Goal: Information Seeking & Learning: Learn about a topic

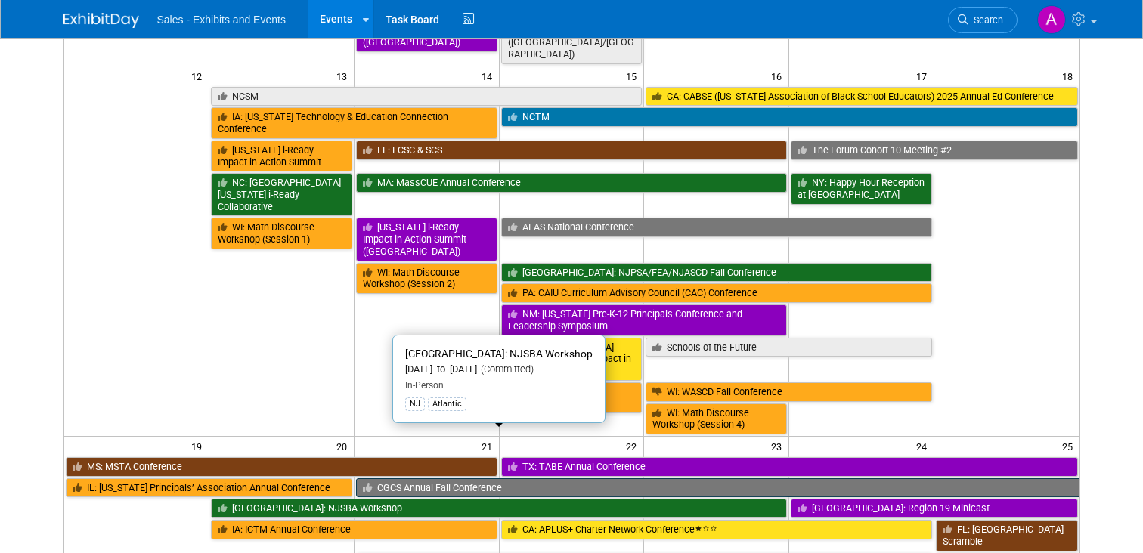
scroll to position [574, 0]
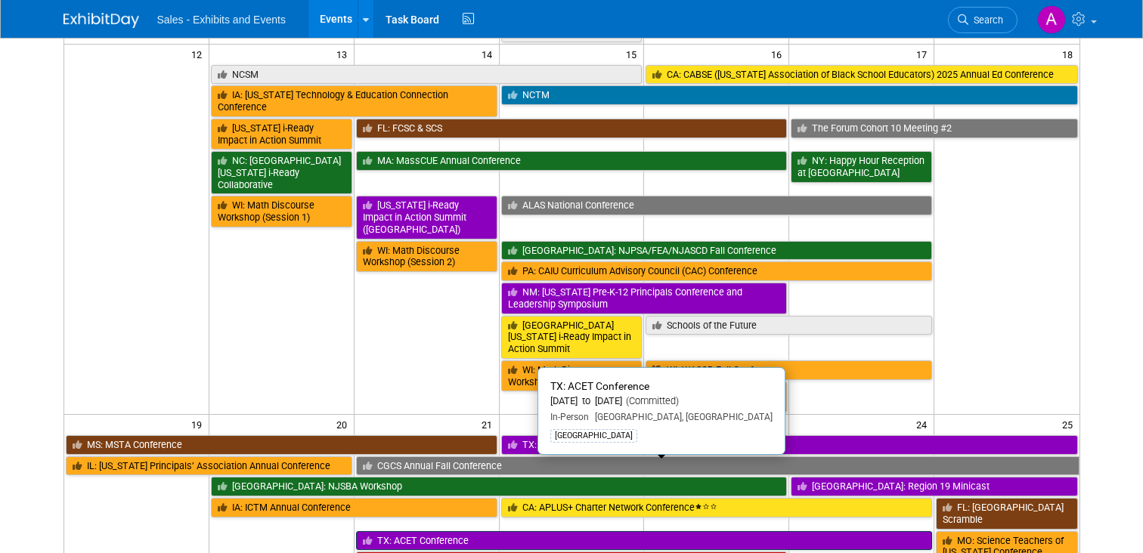
click at [651, 531] on link "TX: ACET Conference" at bounding box center [644, 541] width 576 height 20
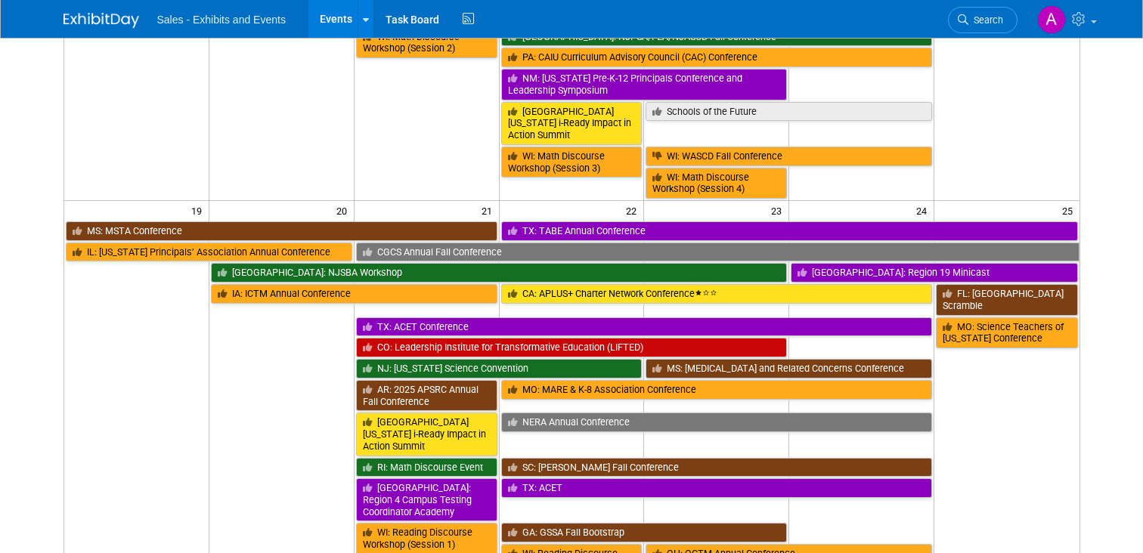
scroll to position [790, 0]
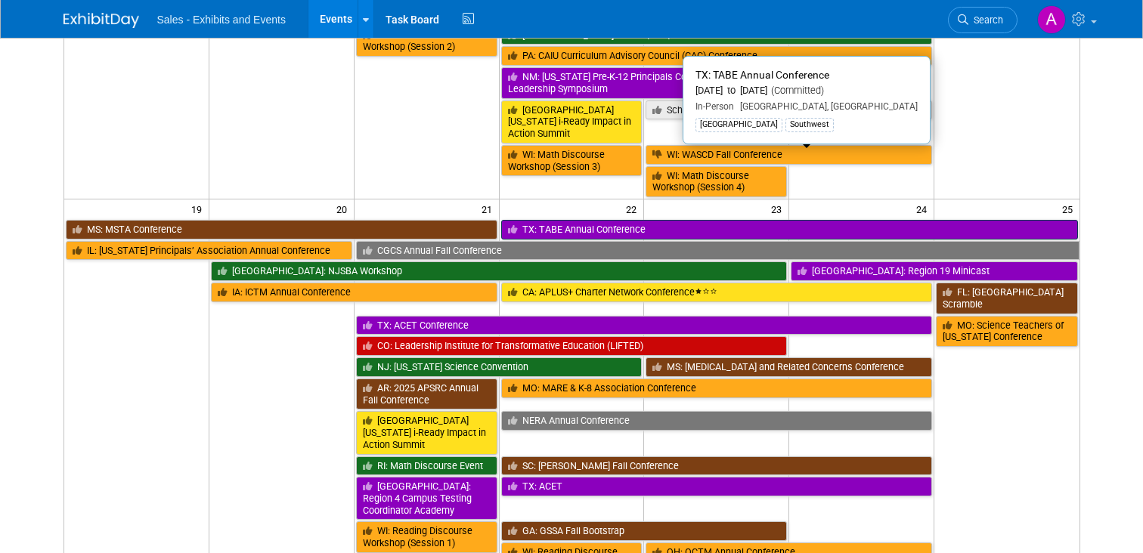
click at [604, 220] on link "TX: TABE Annual Conference" at bounding box center [789, 230] width 577 height 20
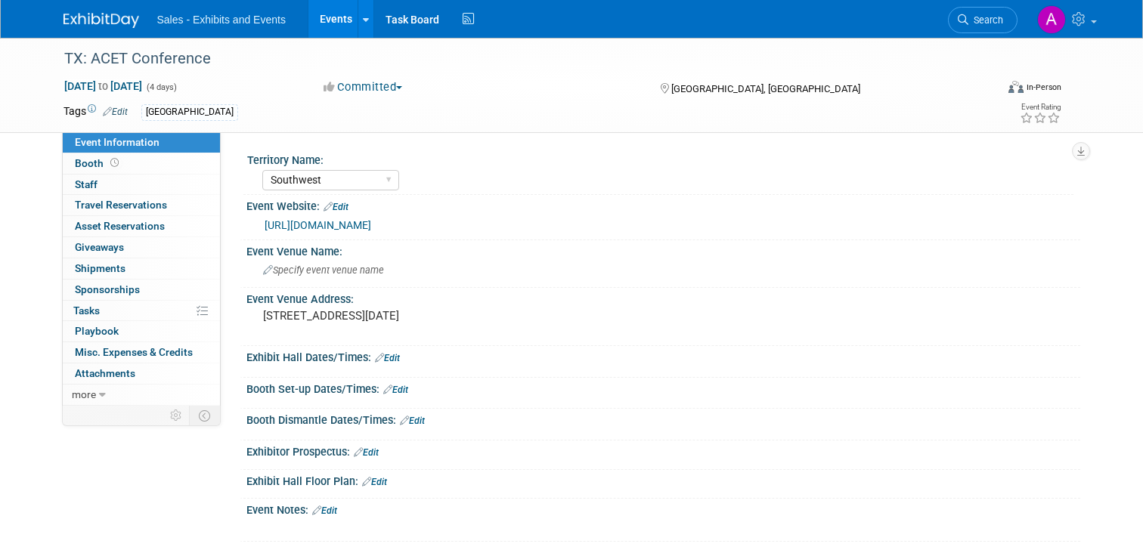
select select "Southwest"
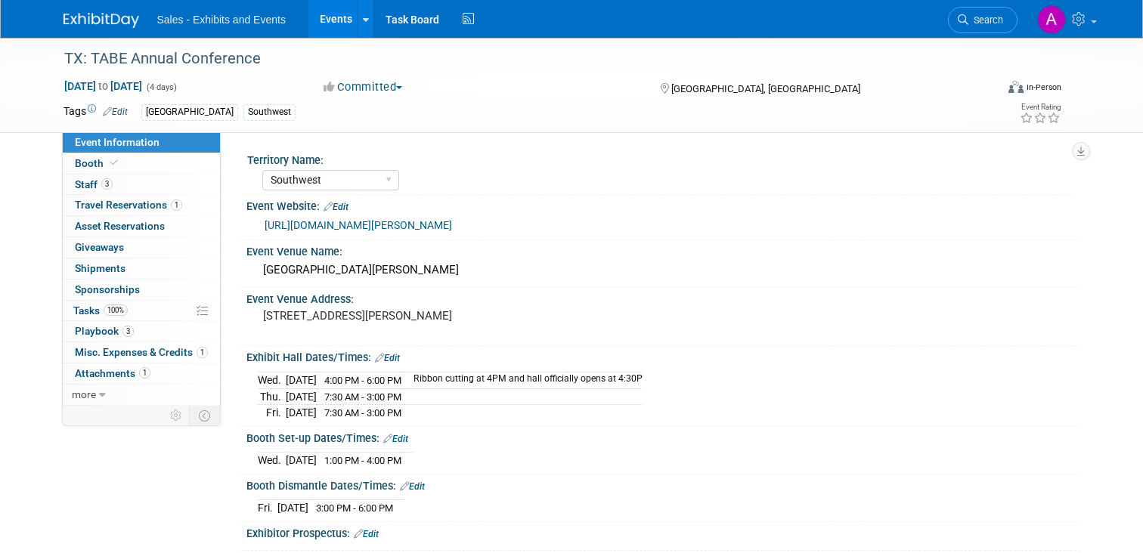
select select "Southwest"
click at [387, 224] on link "https://tabe.org/index.php/conference/2025-allen" at bounding box center [358, 225] width 187 height 12
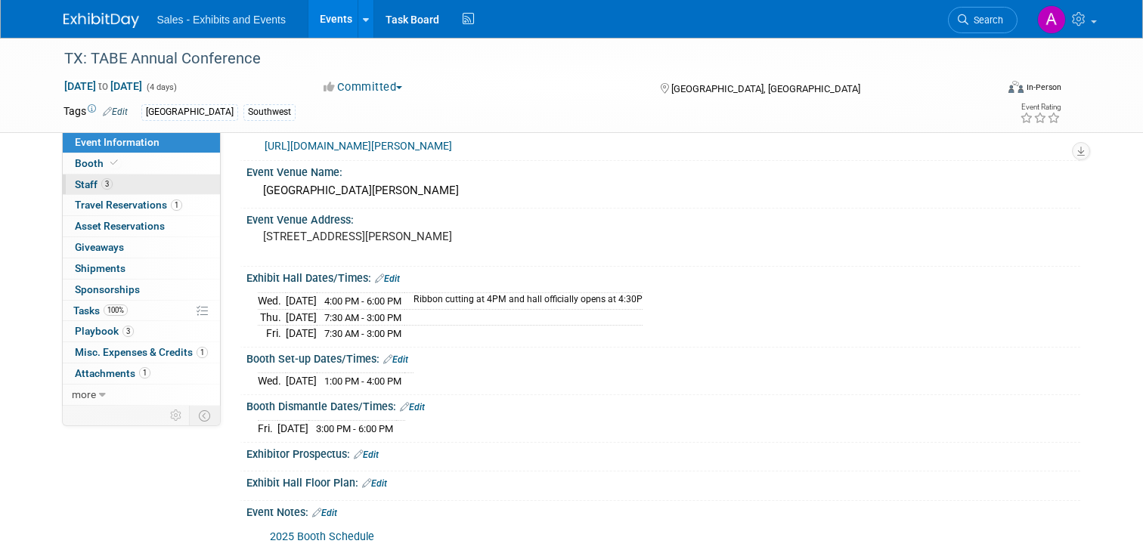
scroll to position [73, 0]
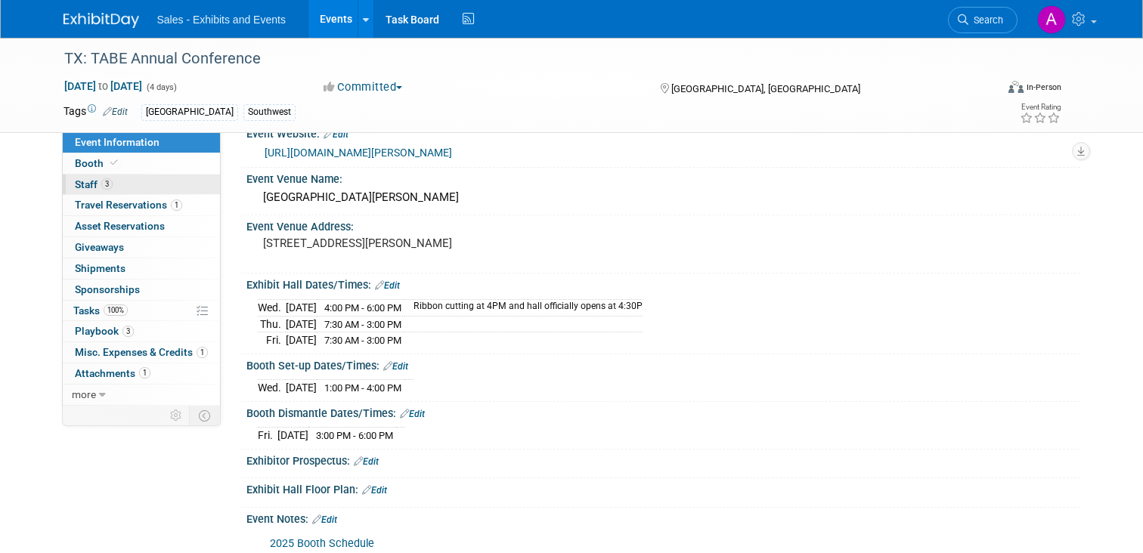
click at [90, 185] on span "Staff 3" at bounding box center [94, 184] width 38 height 12
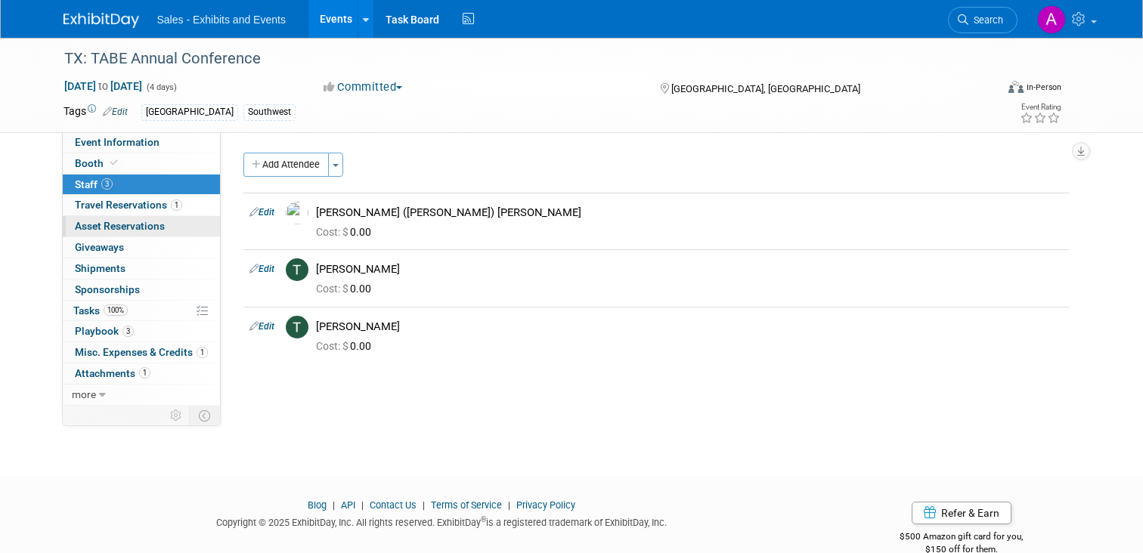
scroll to position [4, 0]
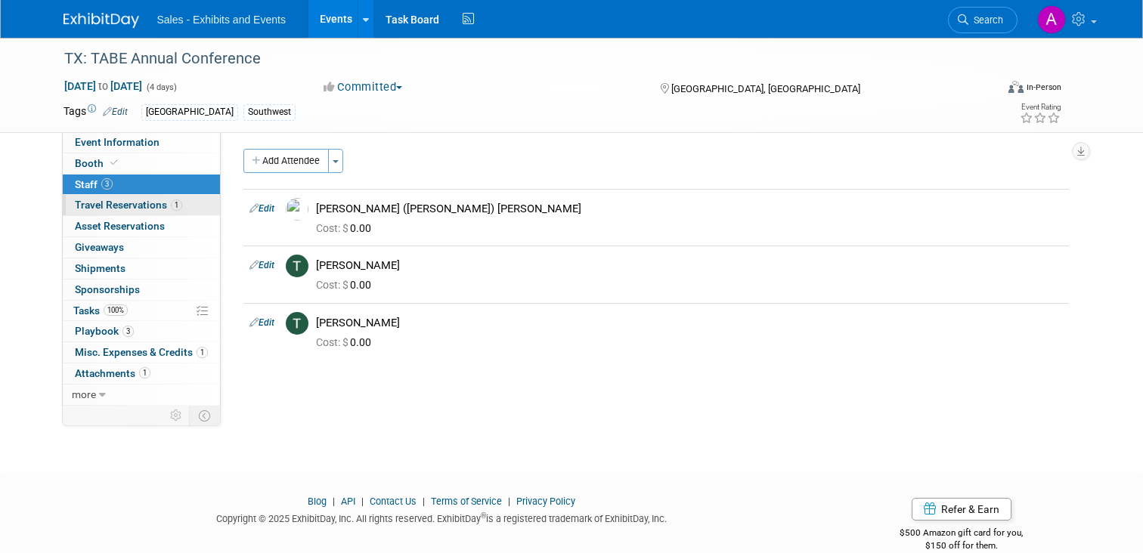
click at [147, 203] on span "Travel Reservations 1" at bounding box center [128, 205] width 107 height 12
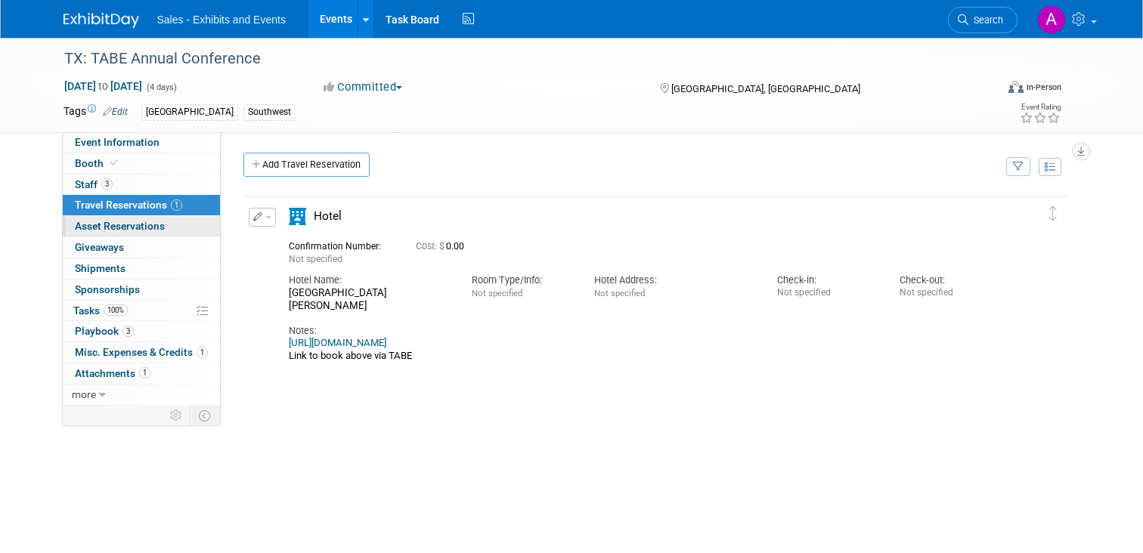
click at [97, 222] on span "Asset Reservations 0" at bounding box center [120, 226] width 90 height 12
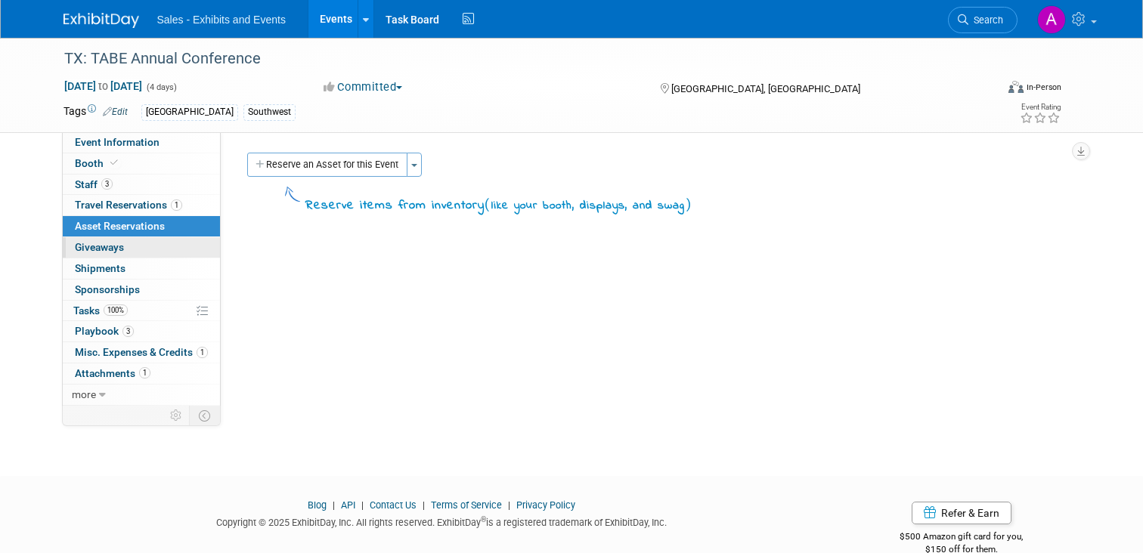
click at [100, 243] on span "Giveaways 0" at bounding box center [99, 247] width 49 height 12
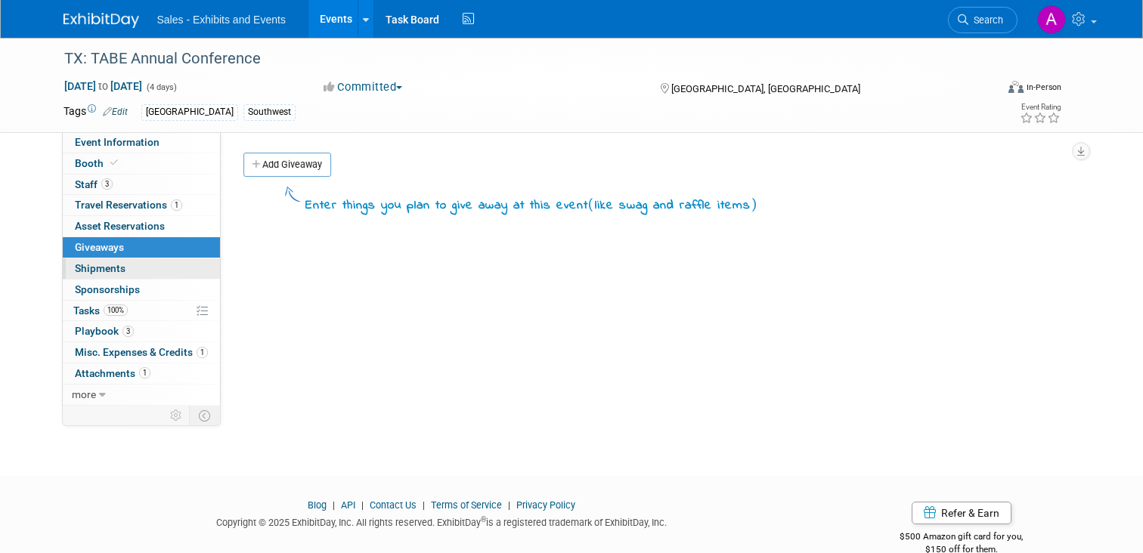
click at [97, 265] on span "Shipments 0" at bounding box center [100, 268] width 51 height 12
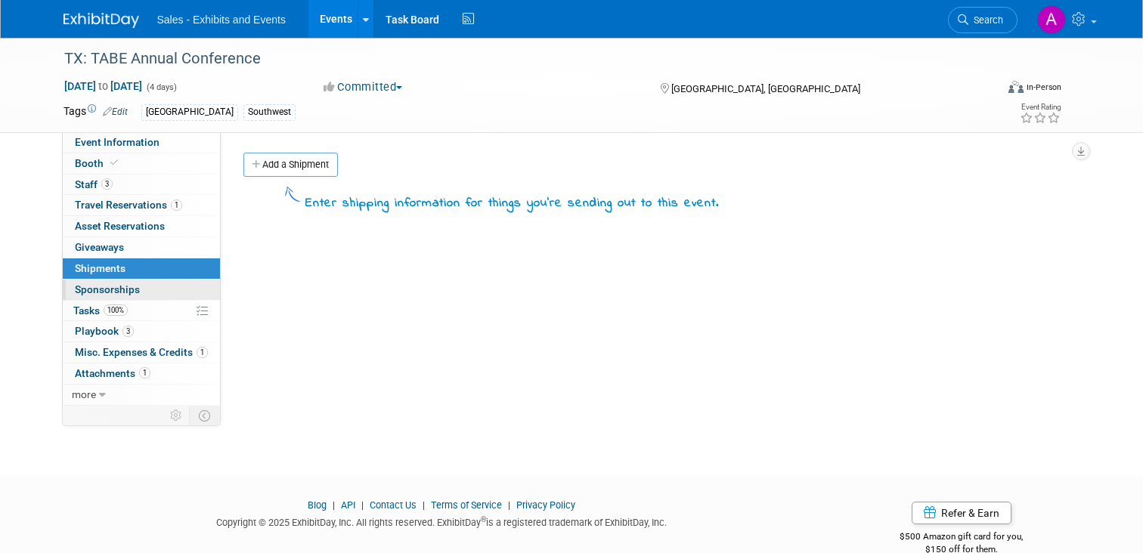
click at [98, 287] on span "Sponsorships 0" at bounding box center [107, 289] width 65 height 12
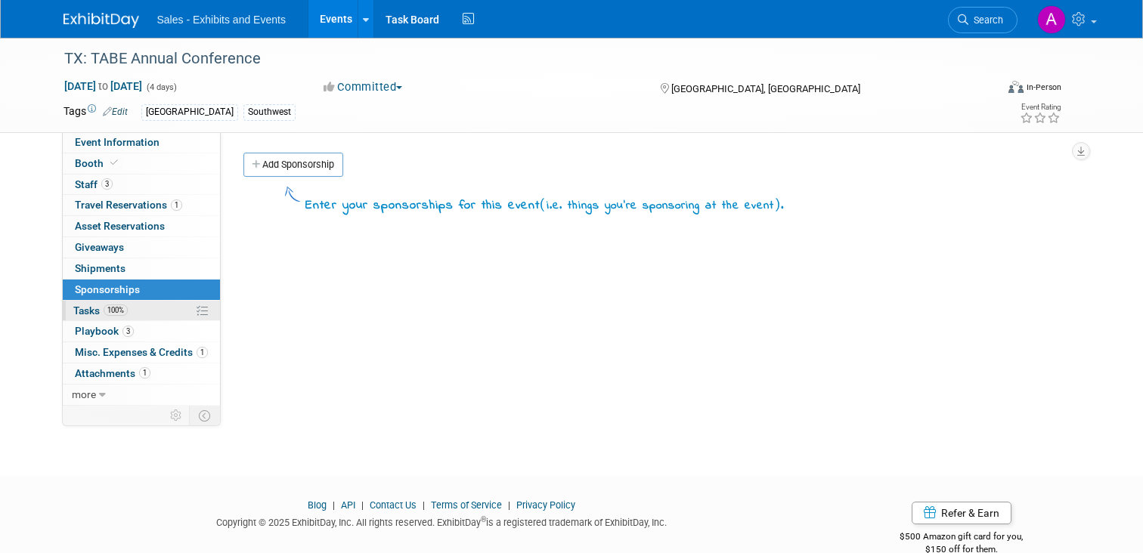
click at [88, 310] on span "Tasks 100%" at bounding box center [100, 311] width 54 height 12
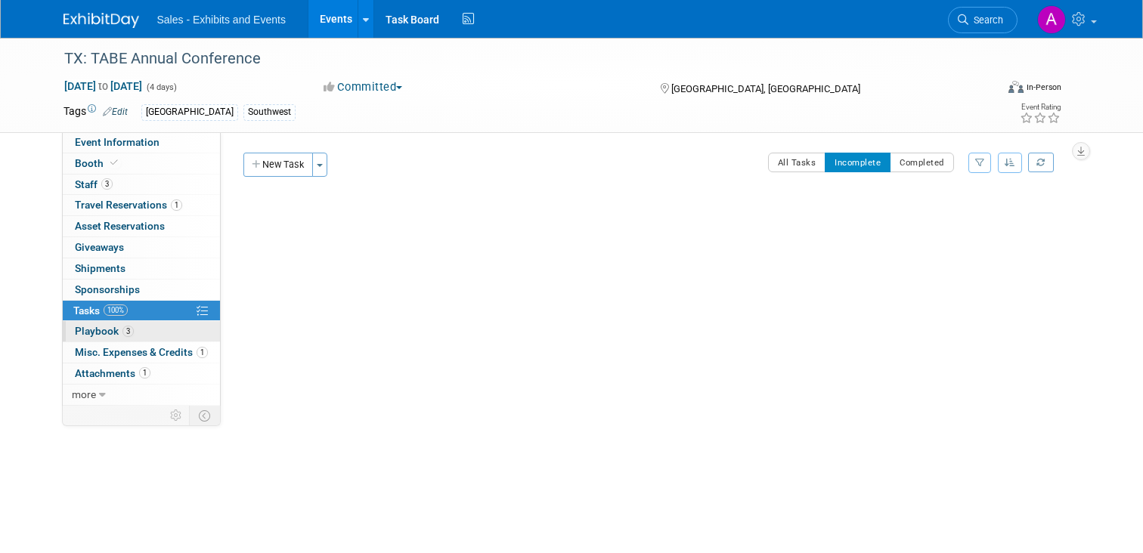
click at [101, 332] on span "Playbook 3" at bounding box center [104, 331] width 59 height 12
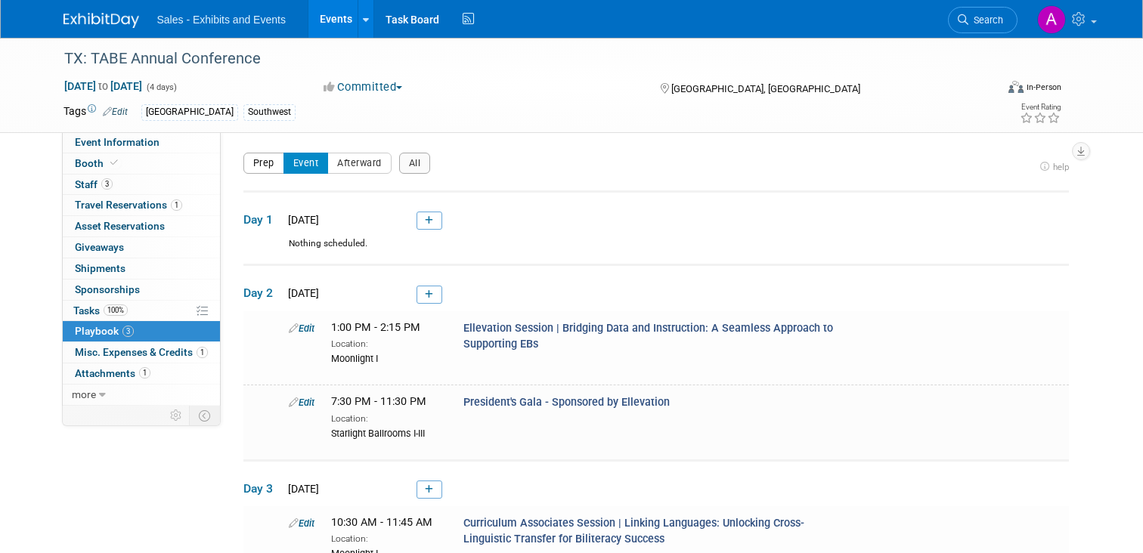
click at [272, 162] on button "Prep" at bounding box center [263, 163] width 41 height 21
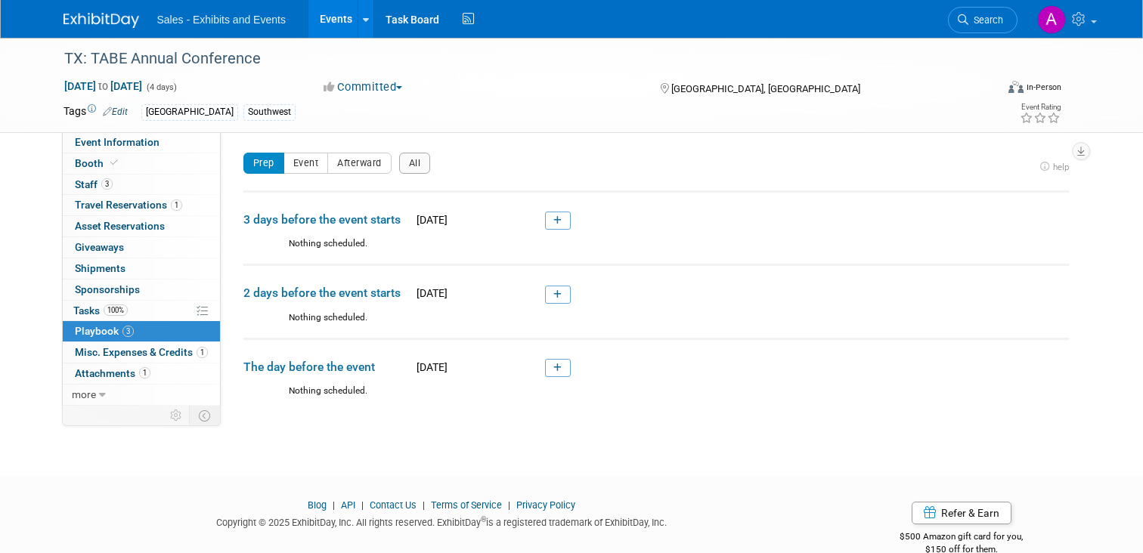
scroll to position [28, 0]
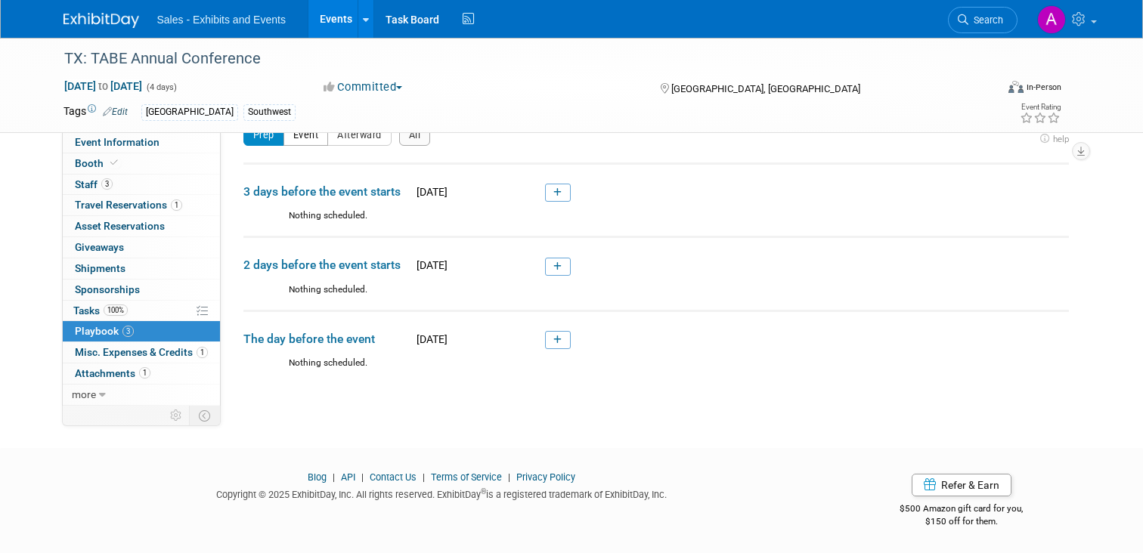
click at [312, 141] on button "Event" at bounding box center [305, 135] width 45 height 21
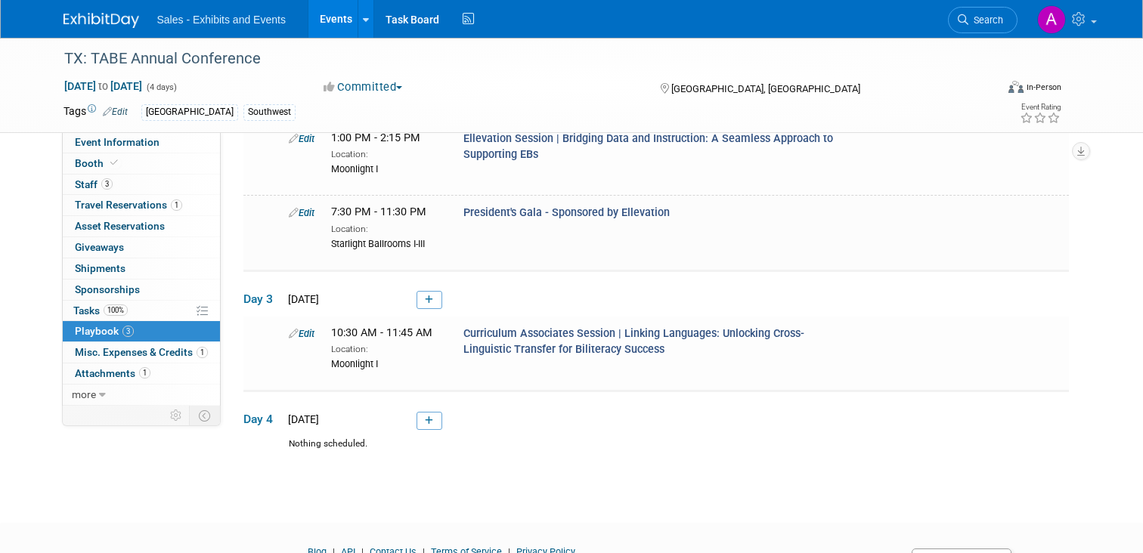
scroll to position [265, 0]
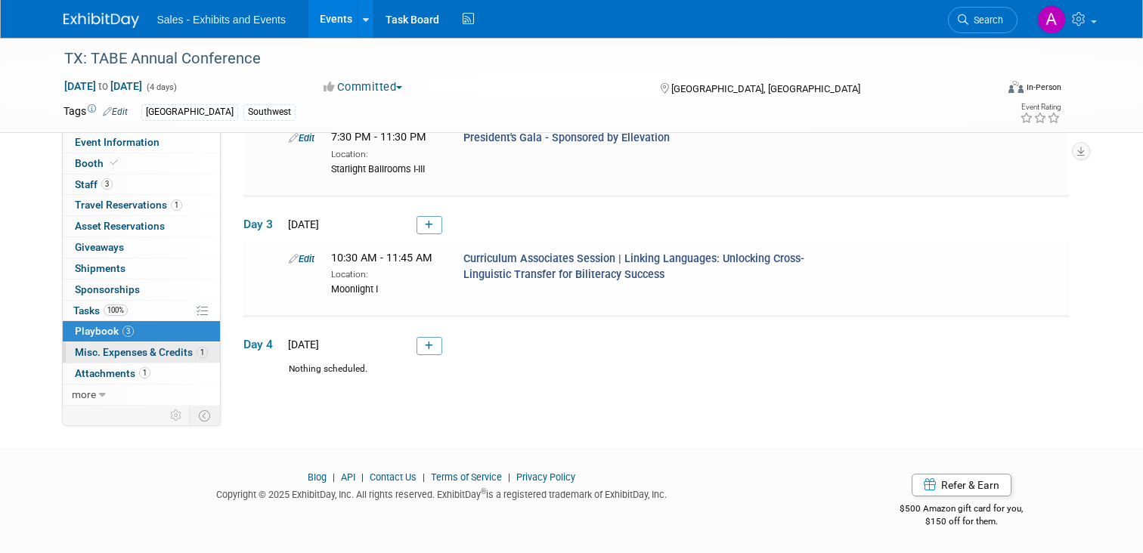
click at [122, 355] on span "Misc. Expenses & Credits 1" at bounding box center [141, 352] width 133 height 12
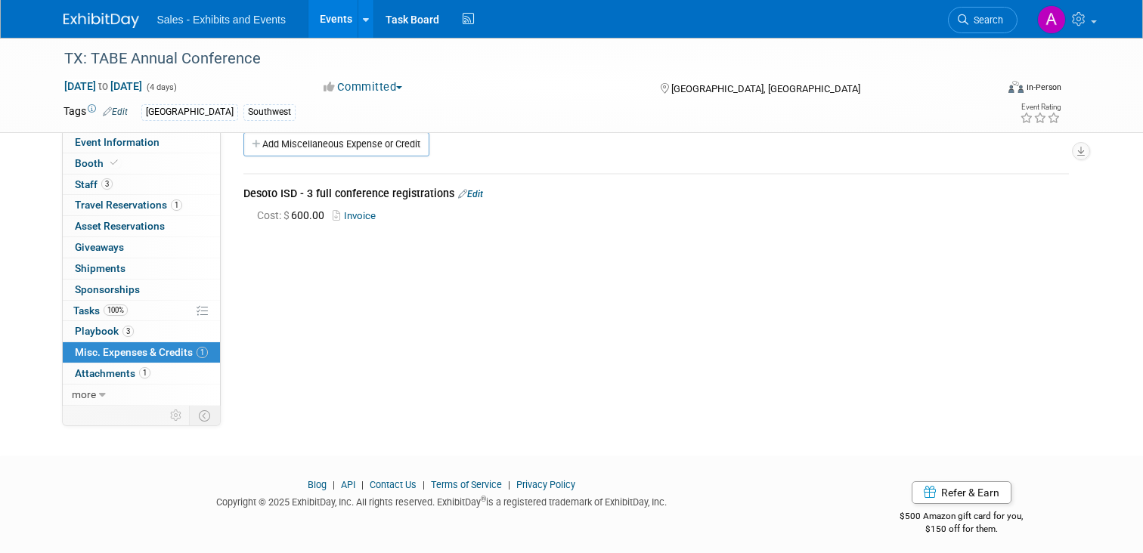
scroll to position [28, 0]
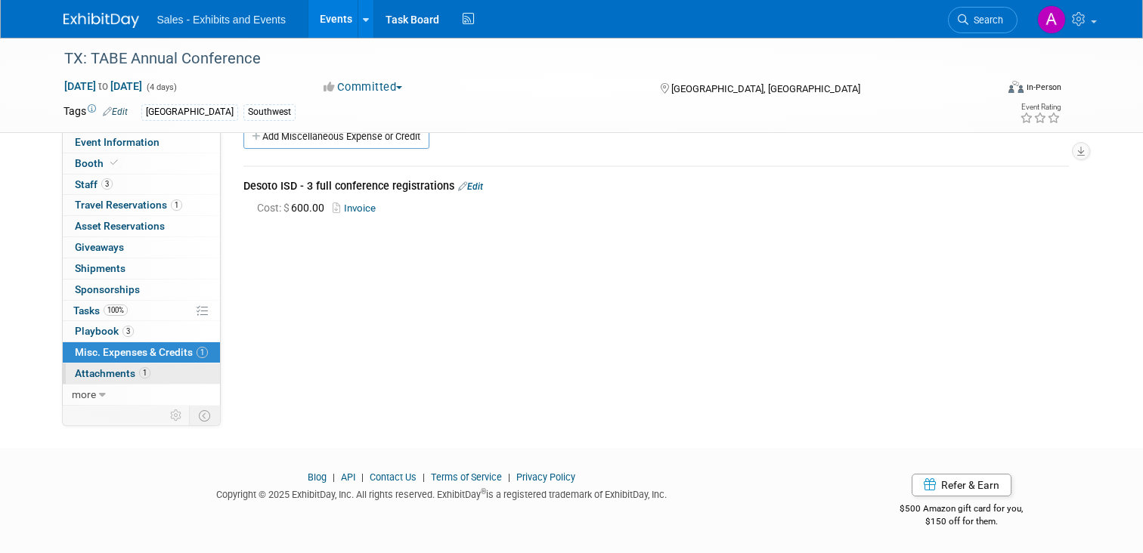
click at [109, 373] on span "Attachments 1" at bounding box center [113, 373] width 76 height 12
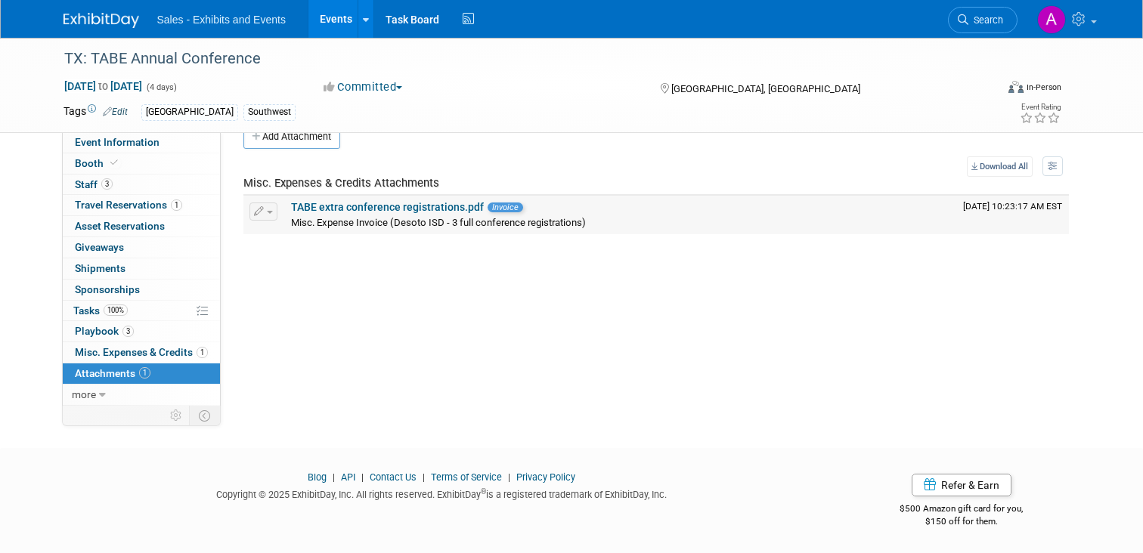
click at [384, 208] on link "TABE extra conference registrations.pdf" at bounding box center [387, 207] width 193 height 12
click at [91, 393] on span "more" at bounding box center [84, 394] width 24 height 12
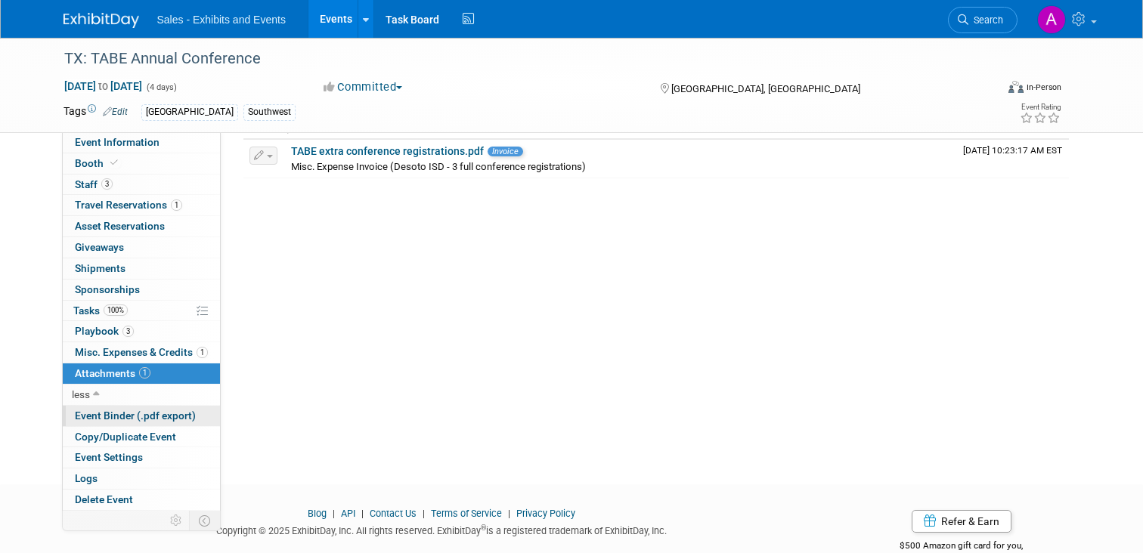
scroll to position [86, 0]
click at [142, 412] on span "Event Binder (.pdf export)" at bounding box center [135, 416] width 121 height 12
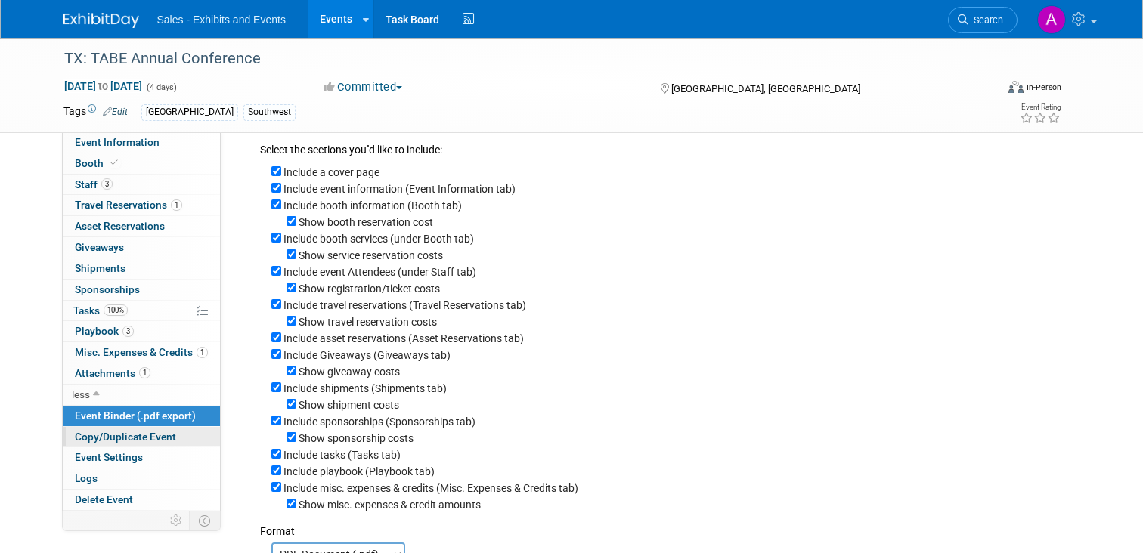
scroll to position [36, 0]
click at [85, 389] on span "less" at bounding box center [81, 394] width 18 height 12
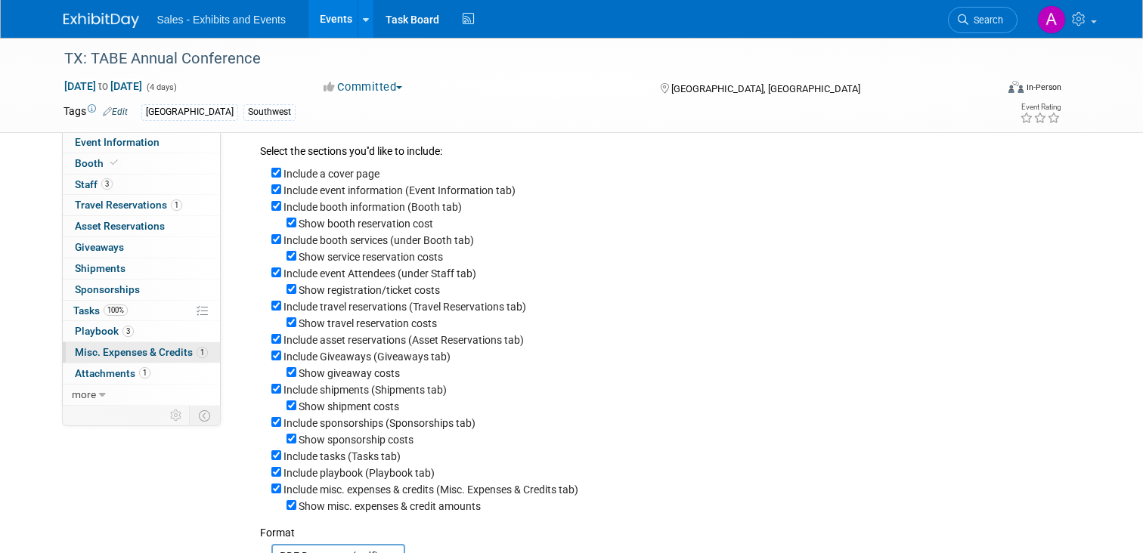
scroll to position [0, 0]
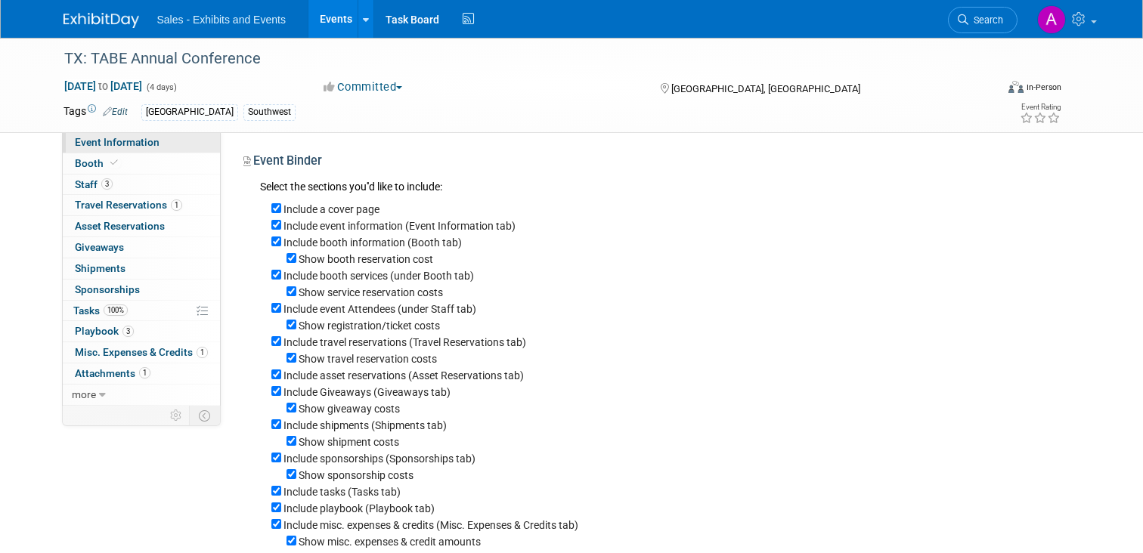
click at [117, 144] on span "Event Information" at bounding box center [117, 142] width 85 height 12
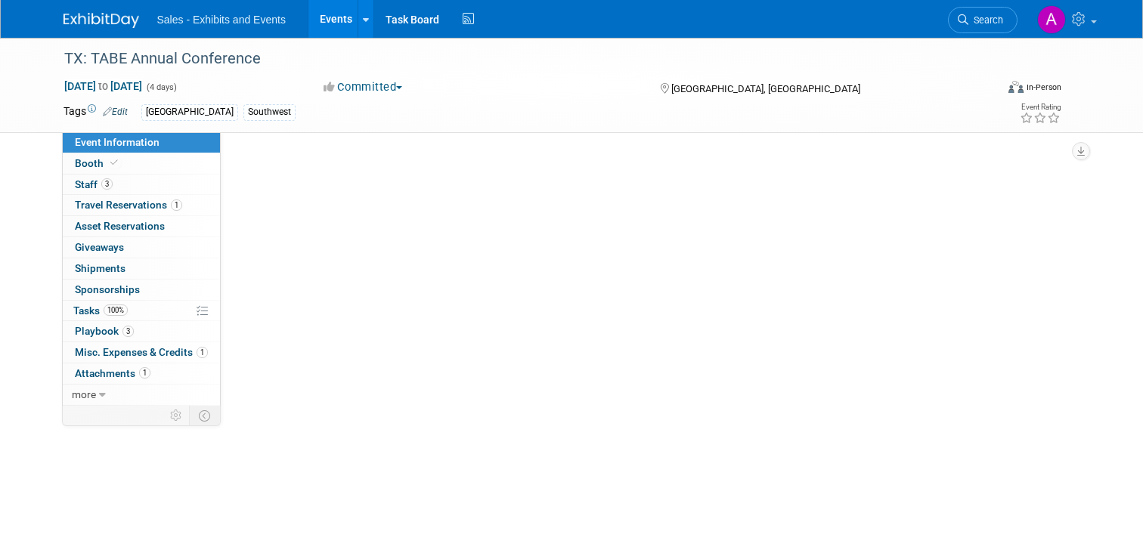
select select "Southwest"
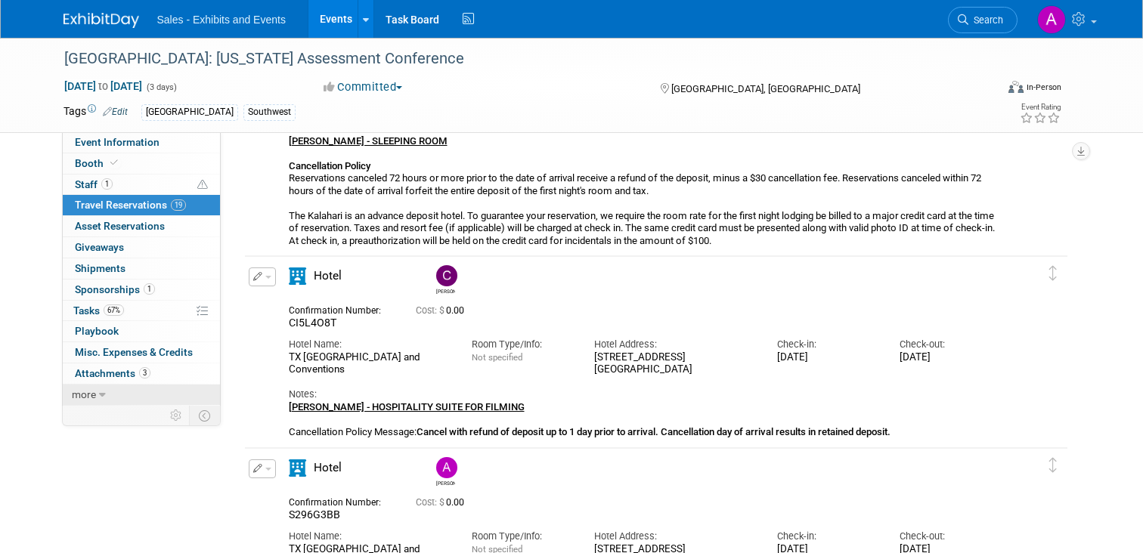
scroll to position [177, 0]
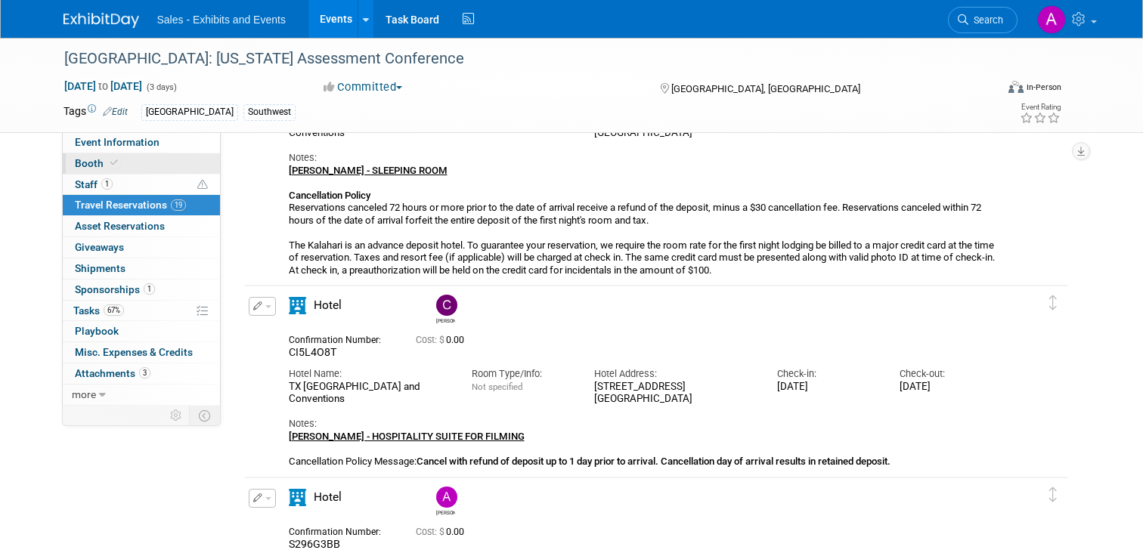
click at [93, 160] on span "Booth" at bounding box center [98, 163] width 46 height 12
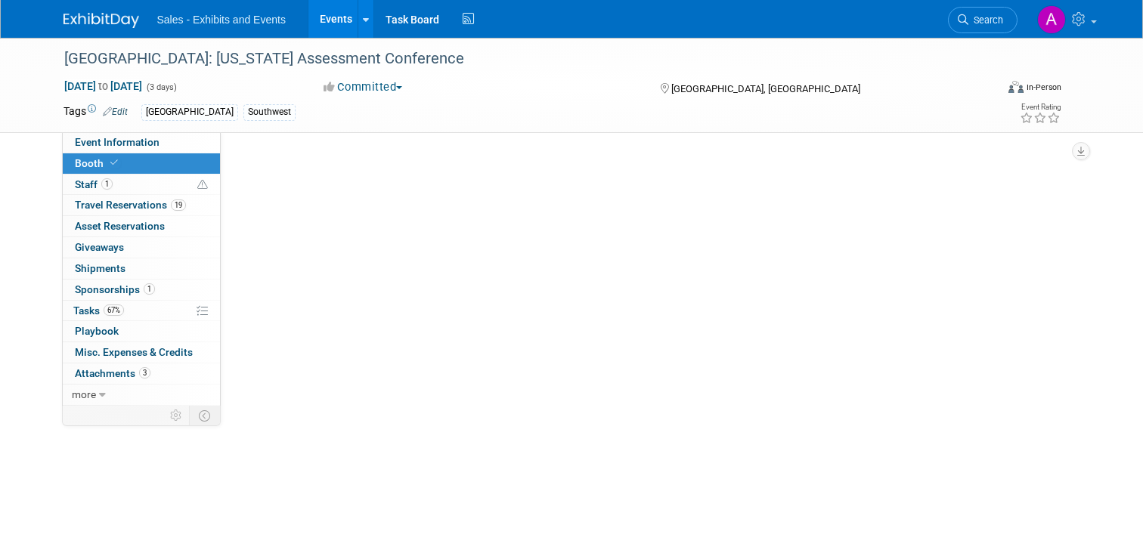
scroll to position [0, 0]
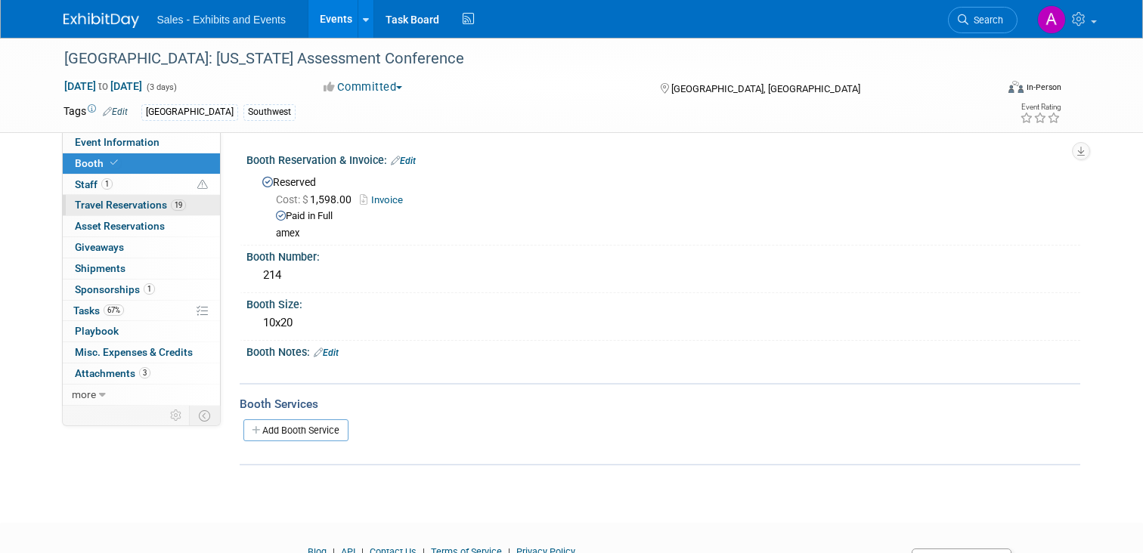
click at [119, 207] on span "Travel Reservations 19" at bounding box center [130, 205] width 111 height 12
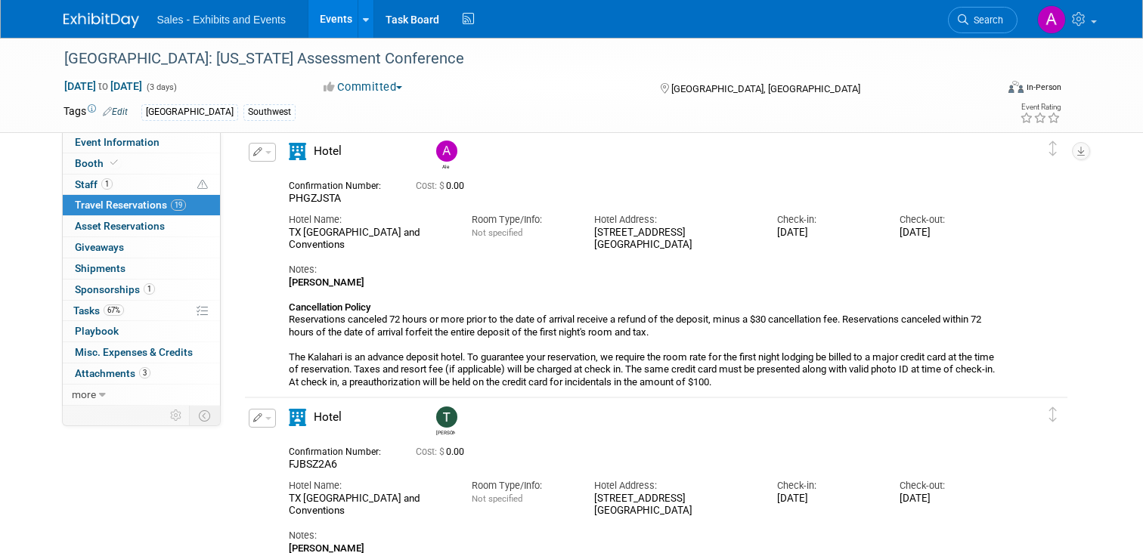
scroll to position [1046, 0]
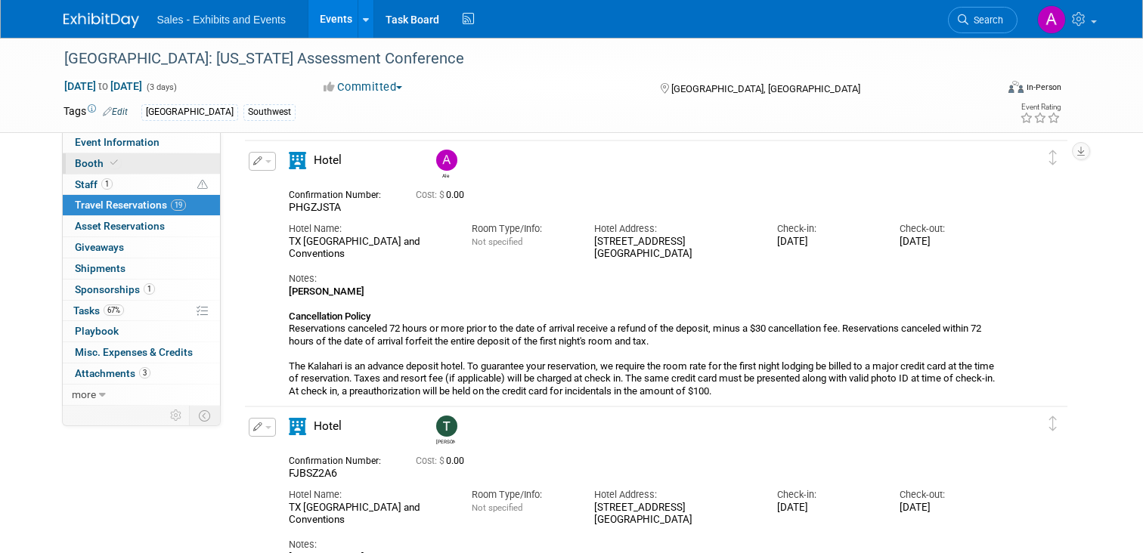
click at [83, 165] on span "Booth" at bounding box center [98, 163] width 46 height 12
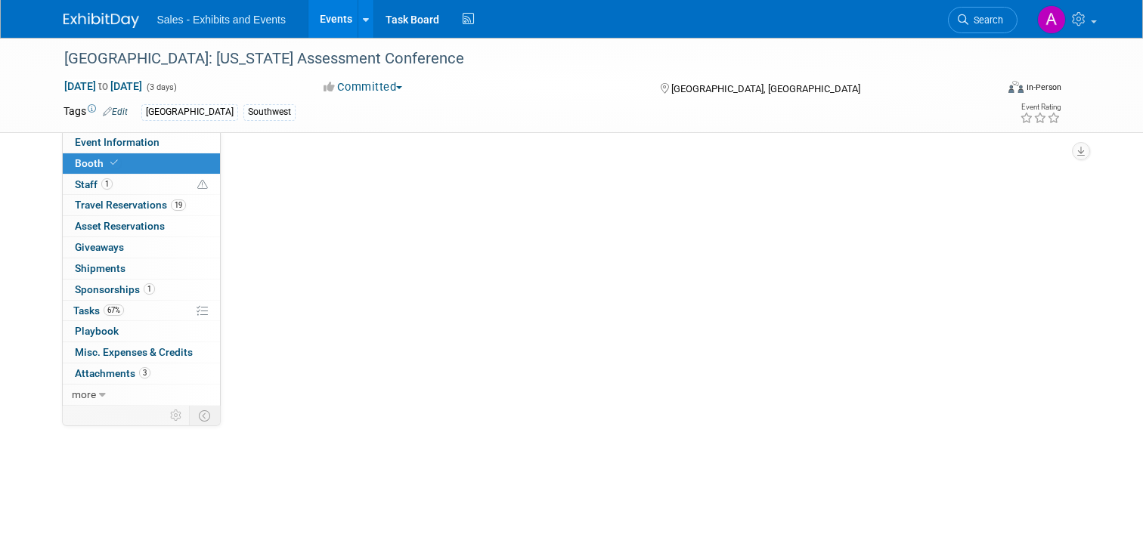
scroll to position [0, 0]
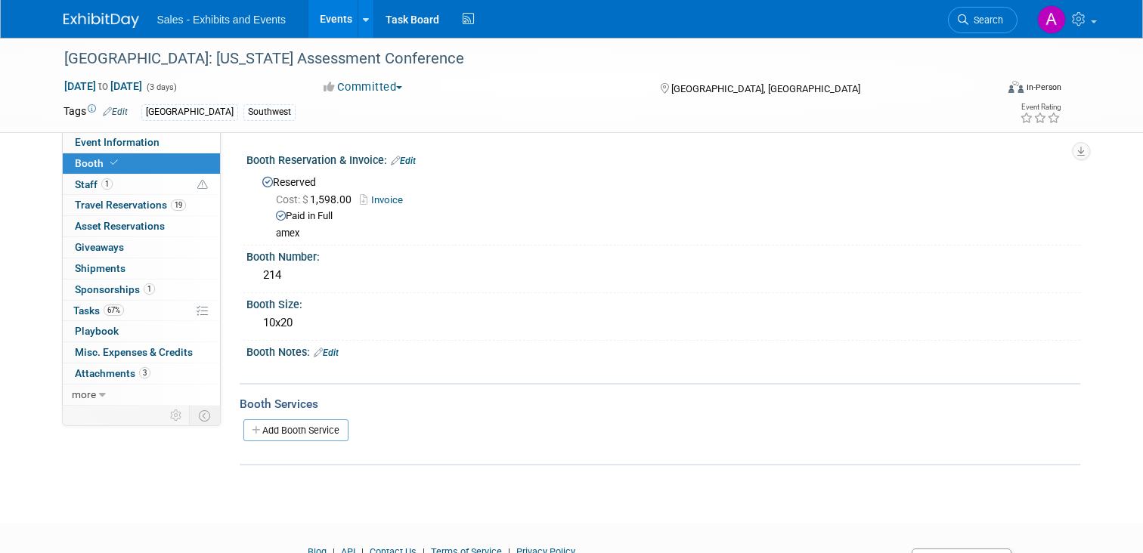
click at [105, 164] on span "Booth" at bounding box center [98, 163] width 46 height 12
click at [82, 179] on span "Staff 1" at bounding box center [94, 184] width 38 height 12
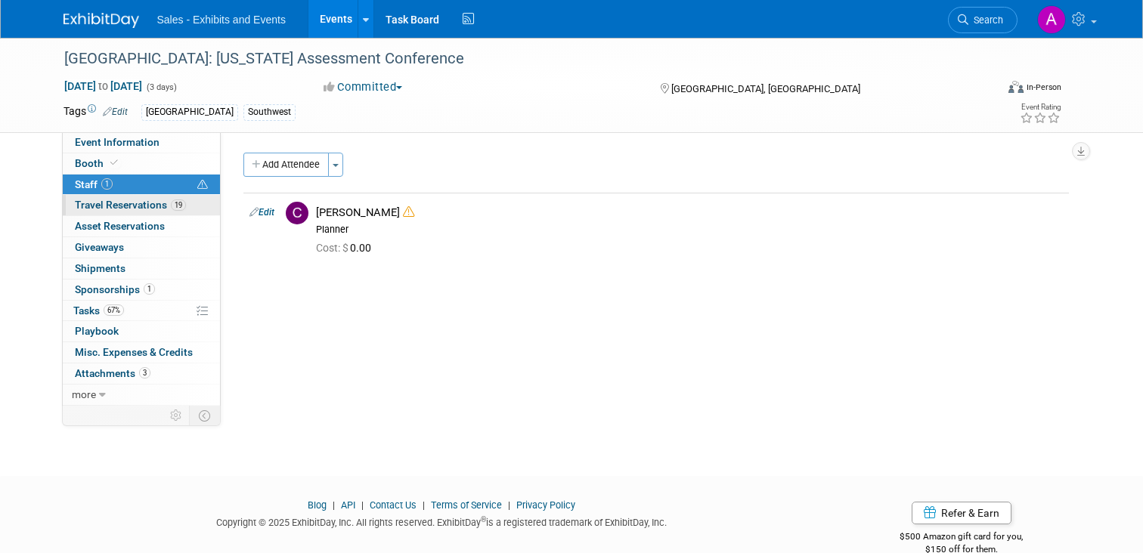
click at [82, 211] on span "Travel Reservations 19" at bounding box center [130, 205] width 111 height 12
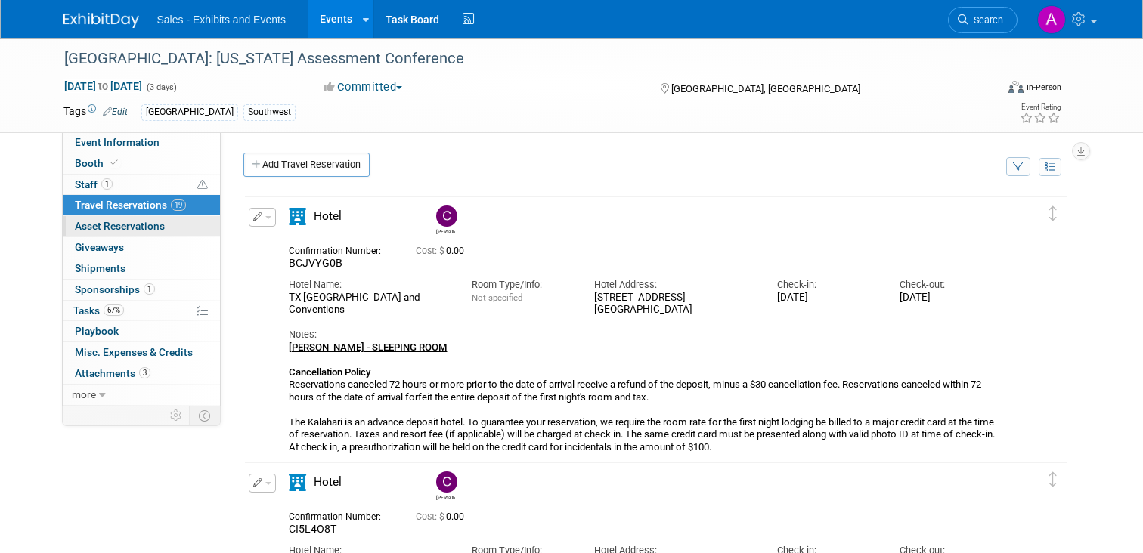
click at [94, 229] on span "Asset Reservations 0" at bounding box center [120, 226] width 90 height 12
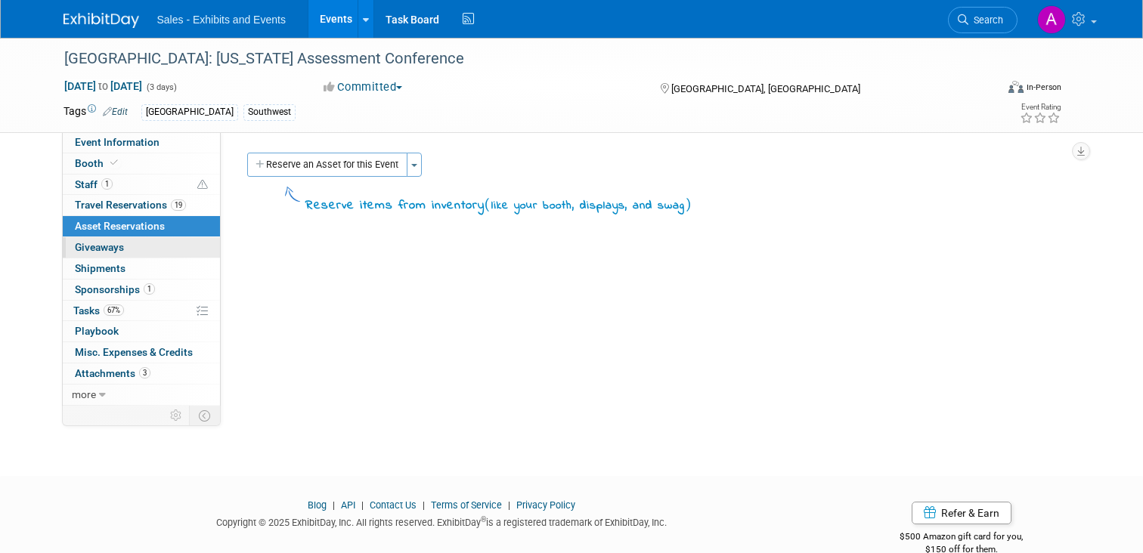
click at [94, 246] on span "Giveaways 0" at bounding box center [99, 247] width 49 height 12
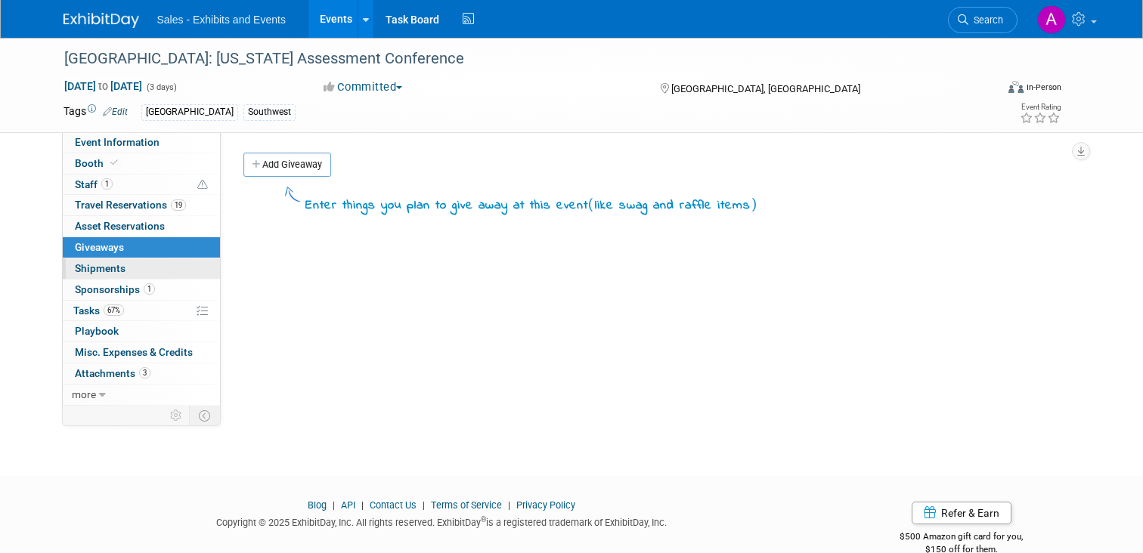
click at [101, 266] on span "Shipments 0" at bounding box center [100, 268] width 51 height 12
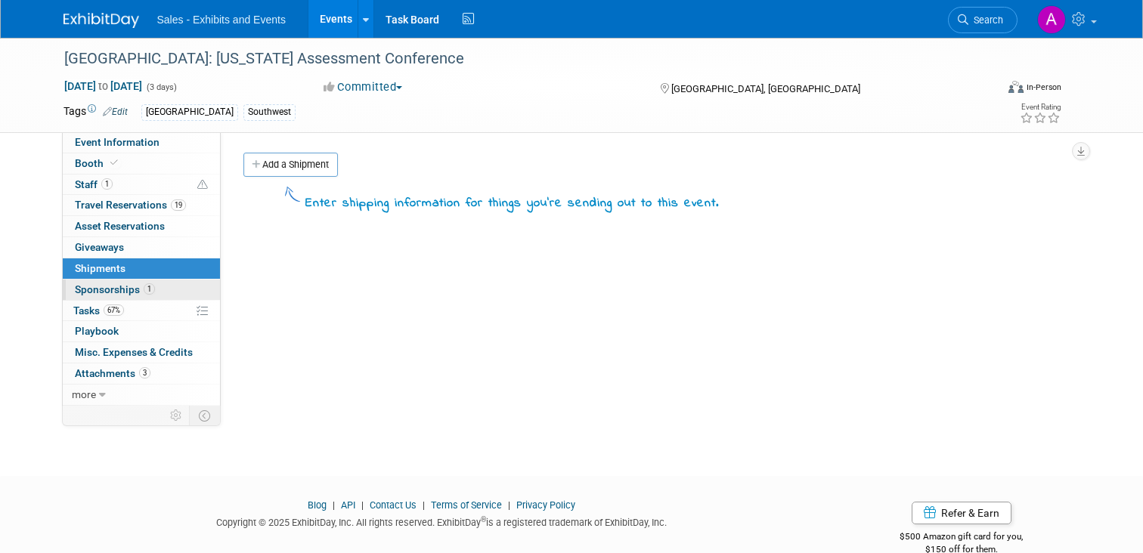
click at [102, 283] on span "Sponsorships 1" at bounding box center [115, 289] width 80 height 12
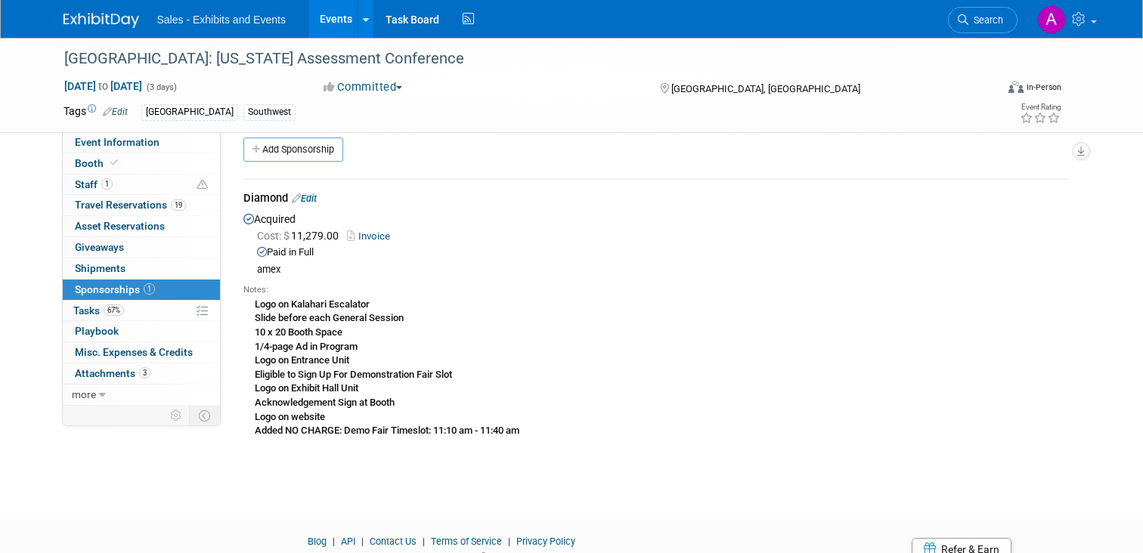
scroll to position [9, 0]
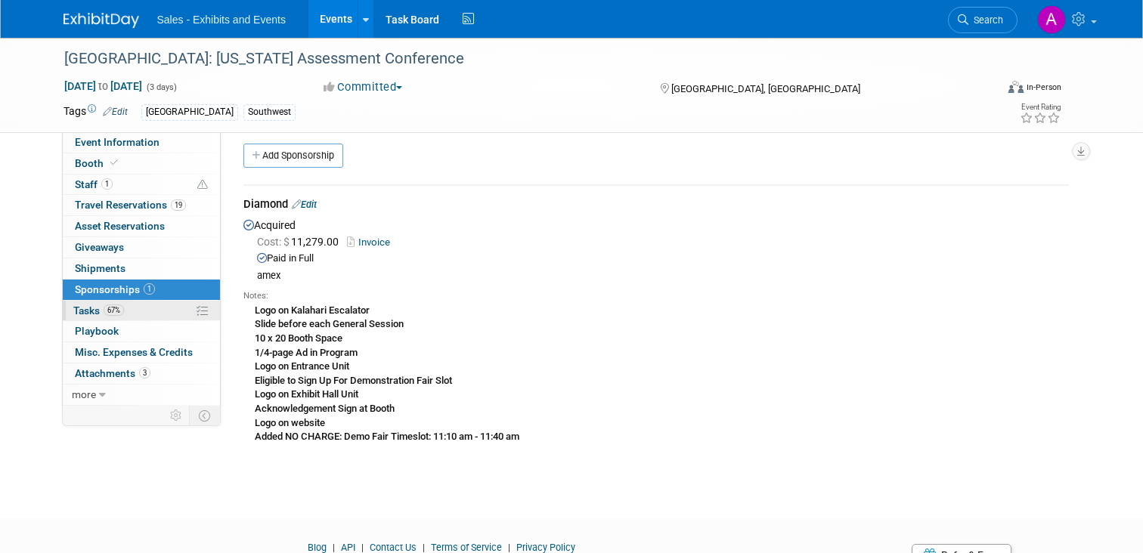
click at [85, 308] on span "Tasks 67%" at bounding box center [98, 311] width 51 height 12
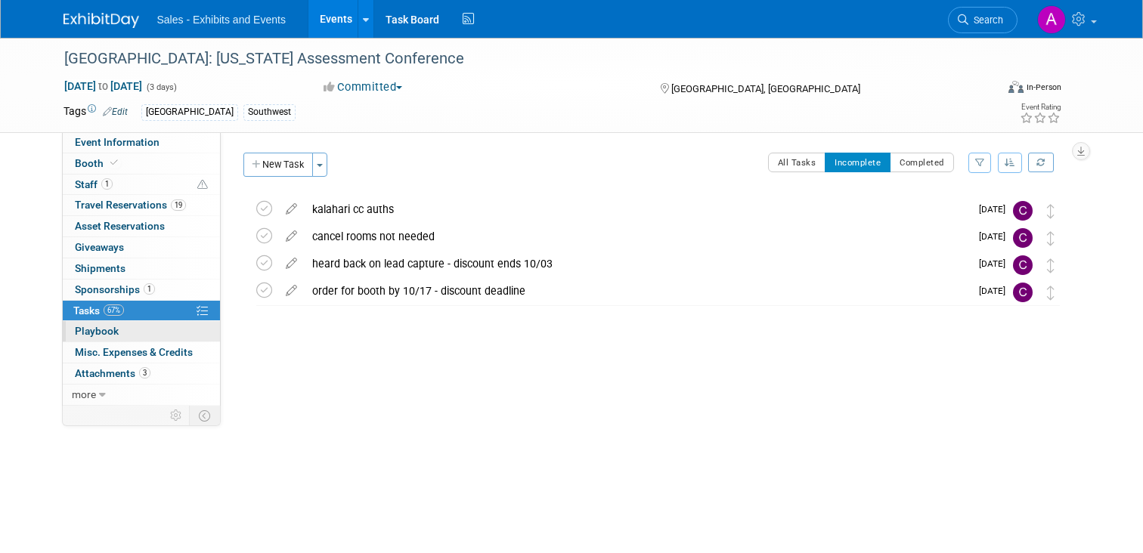
click at [97, 339] on link "0 Playbook 0" at bounding box center [141, 331] width 157 height 20
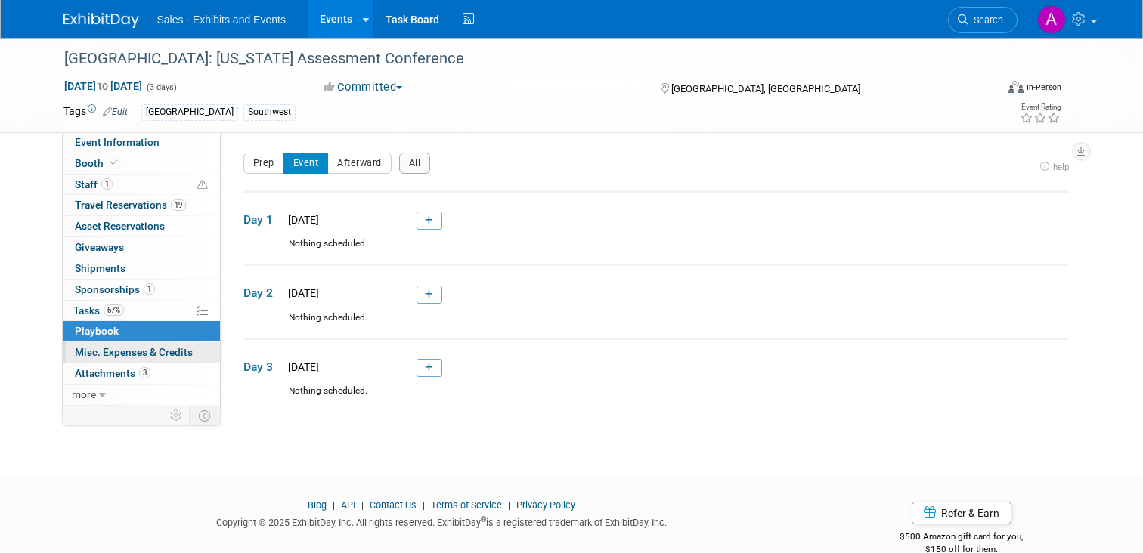
click at [96, 362] on link "0 Misc. Expenses & Credits 0" at bounding box center [141, 352] width 157 height 20
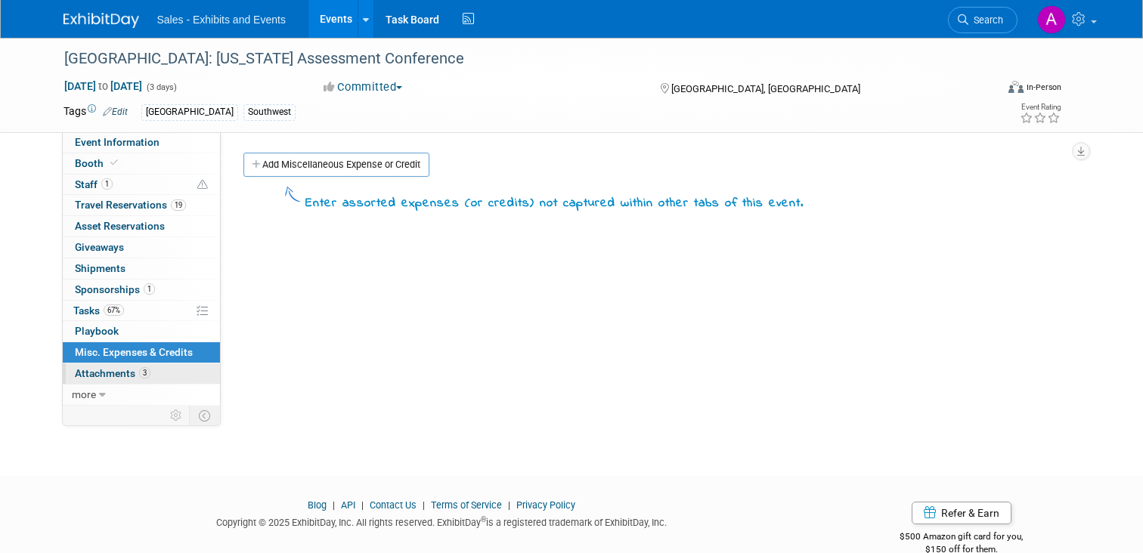
click at [96, 375] on span "Attachments 3" at bounding box center [113, 373] width 76 height 12
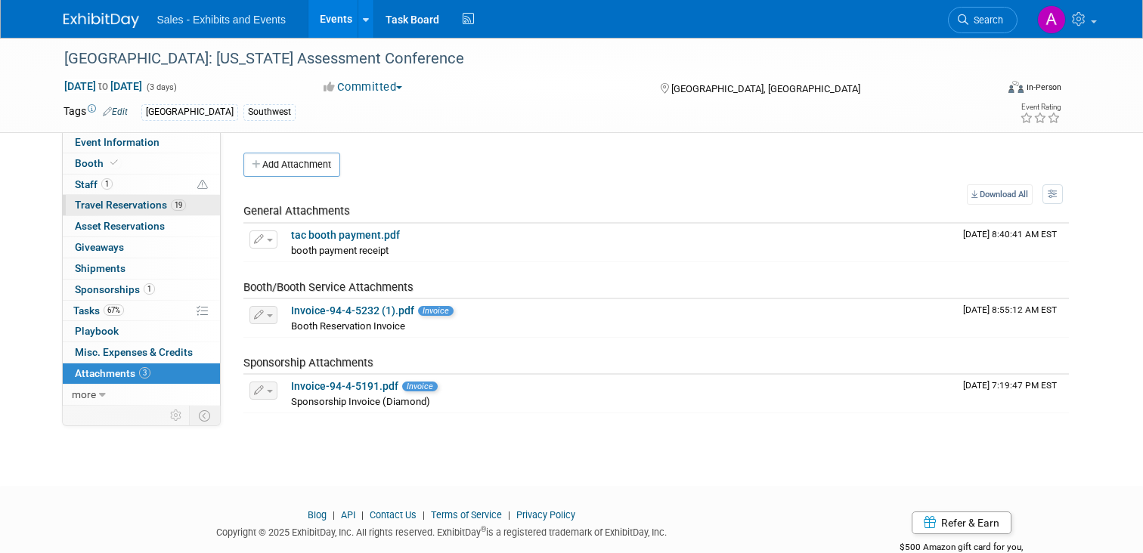
click at [104, 207] on span "Travel Reservations 19" at bounding box center [130, 205] width 111 height 12
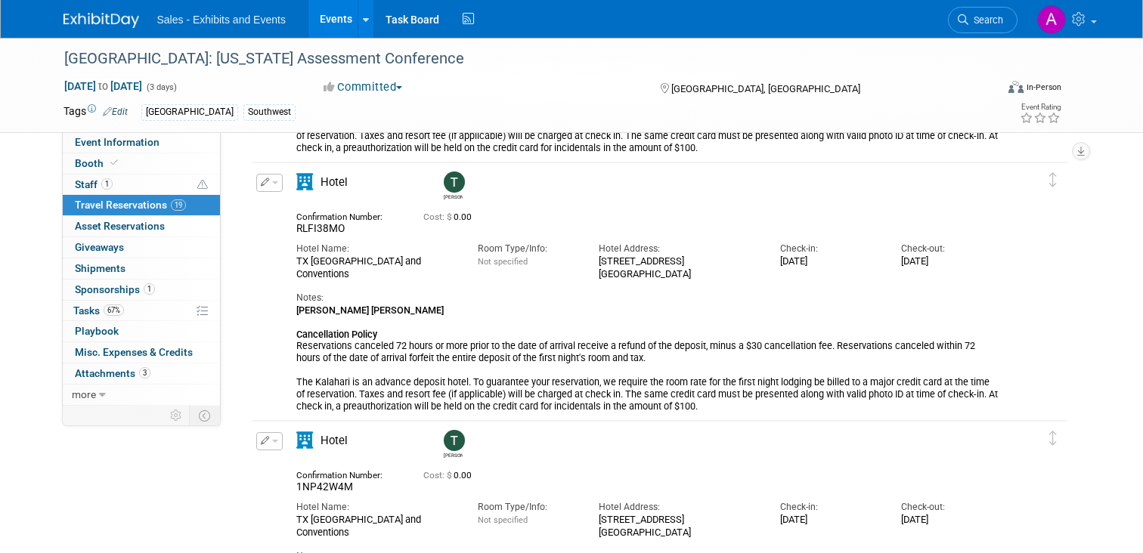
scroll to position [1520, 0]
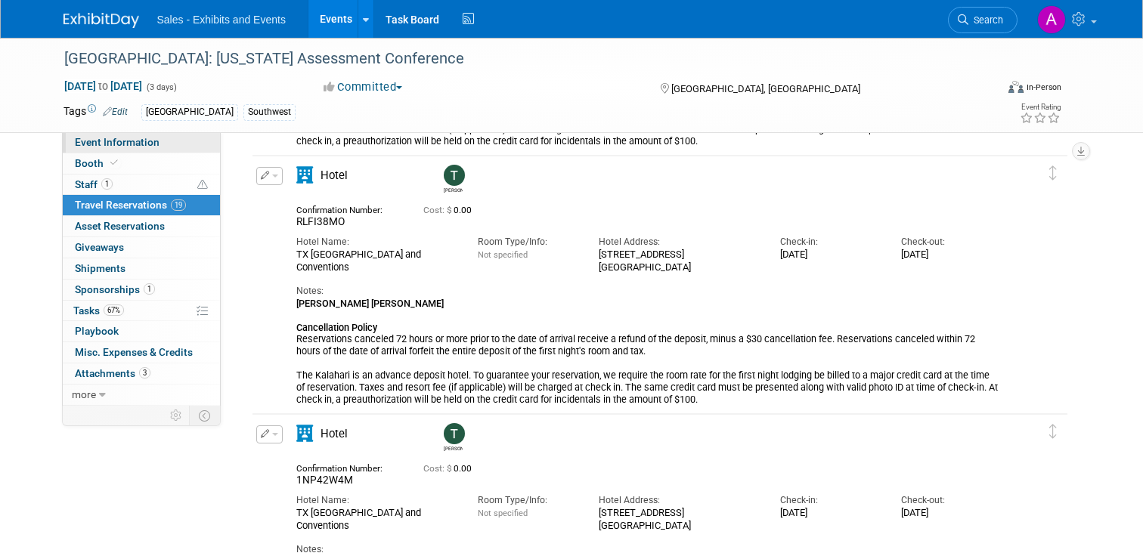
click at [148, 144] on span "Event Information" at bounding box center [117, 142] width 85 height 12
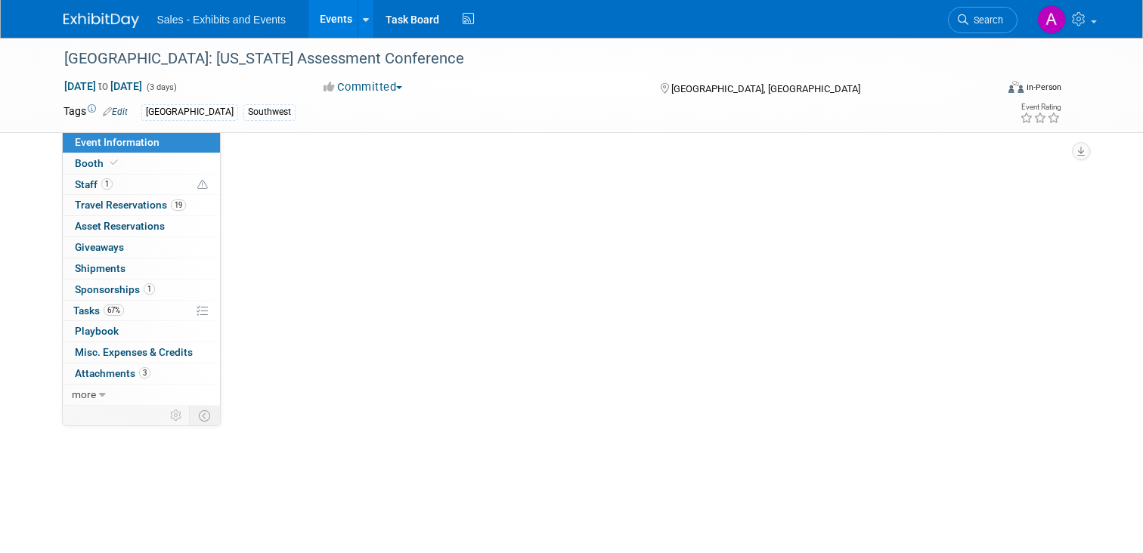
scroll to position [0, 0]
select select "Southwest"
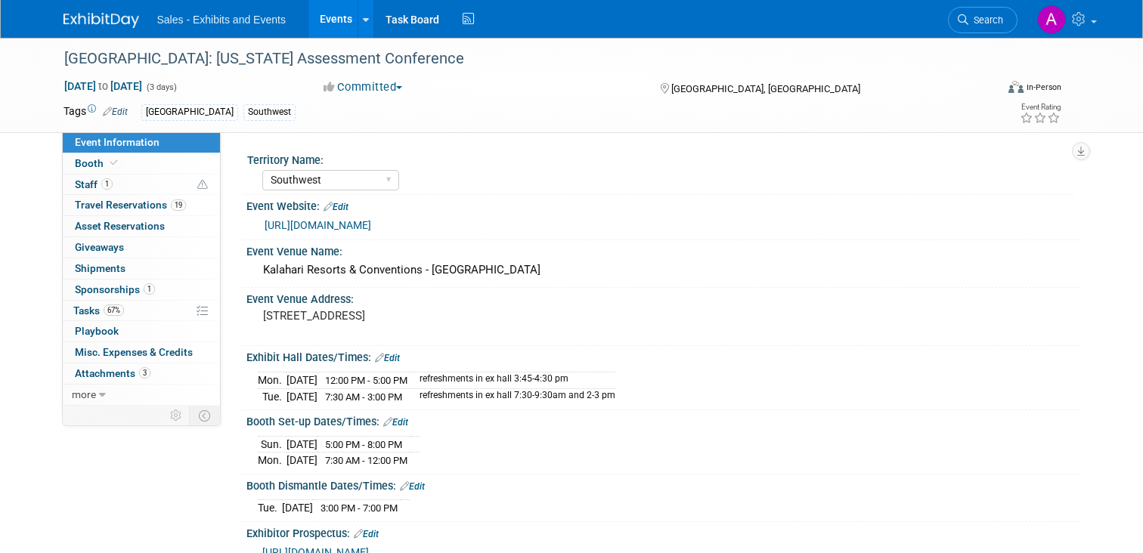
click at [371, 226] on link "[URL][DOMAIN_NAME]" at bounding box center [318, 225] width 107 height 12
click at [112, 22] on img at bounding box center [101, 20] width 76 height 15
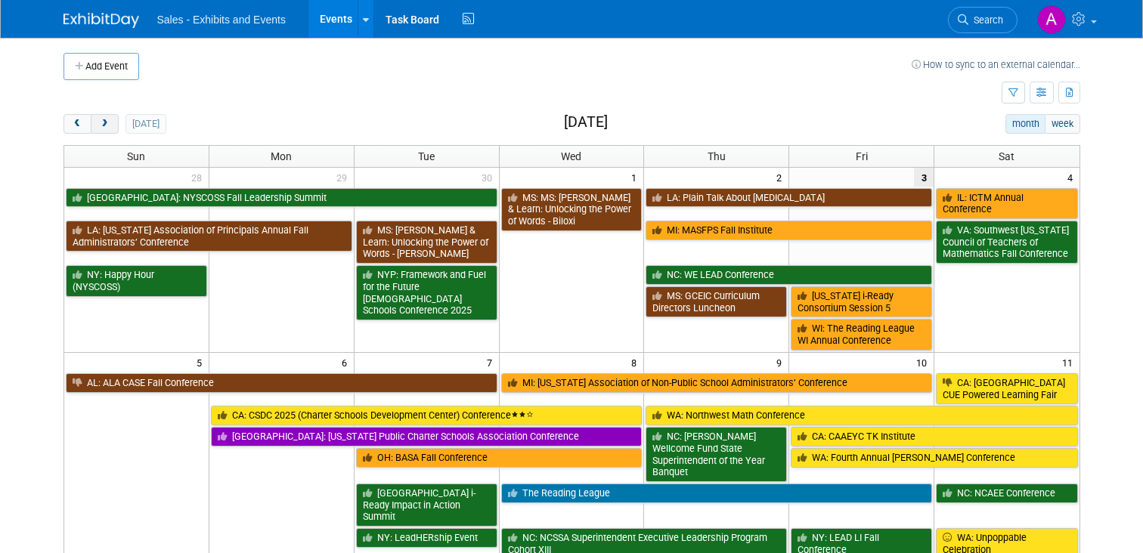
click at [106, 124] on span "next" at bounding box center [104, 124] width 11 height 10
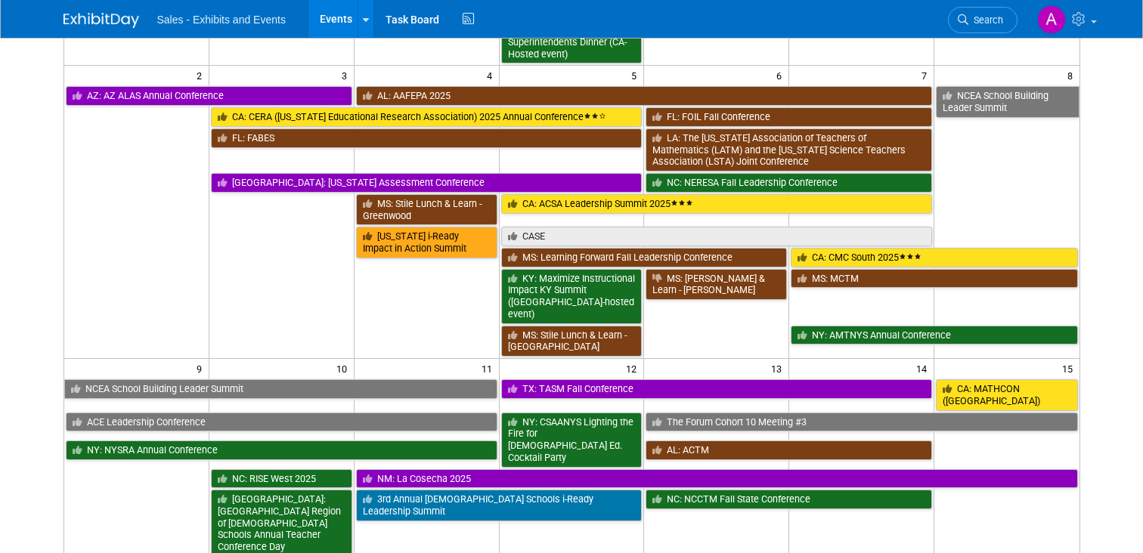
scroll to position [475, 0]
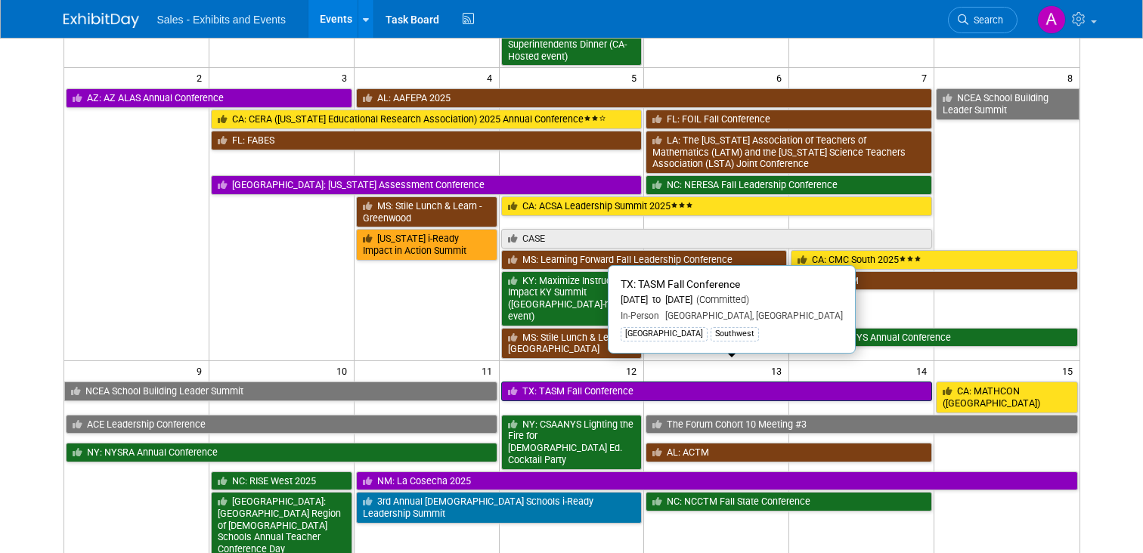
click at [559, 382] on link "TX: TASM Fall Conference" at bounding box center [717, 392] width 432 height 20
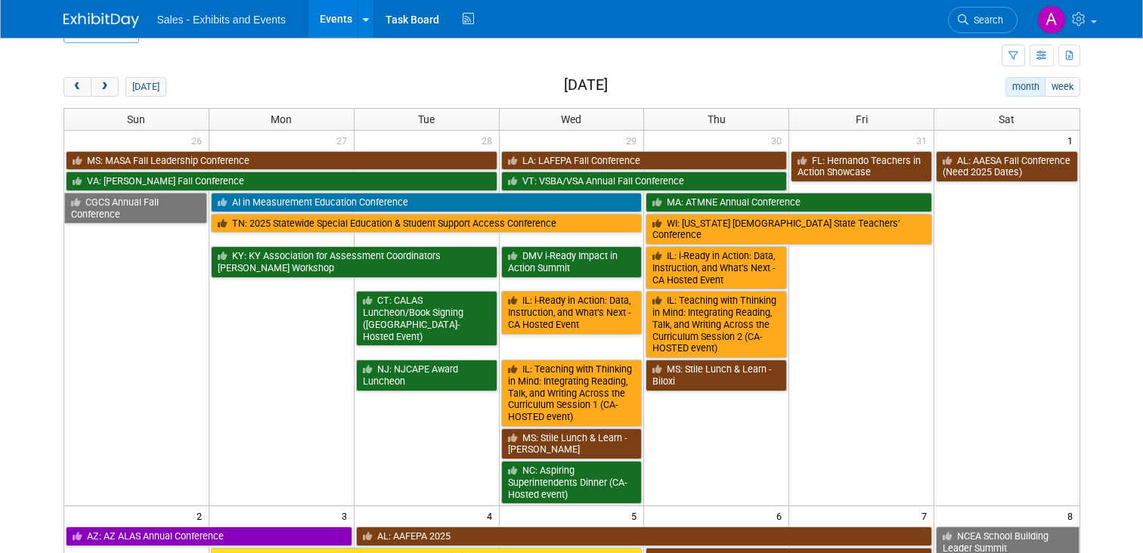
scroll to position [0, 0]
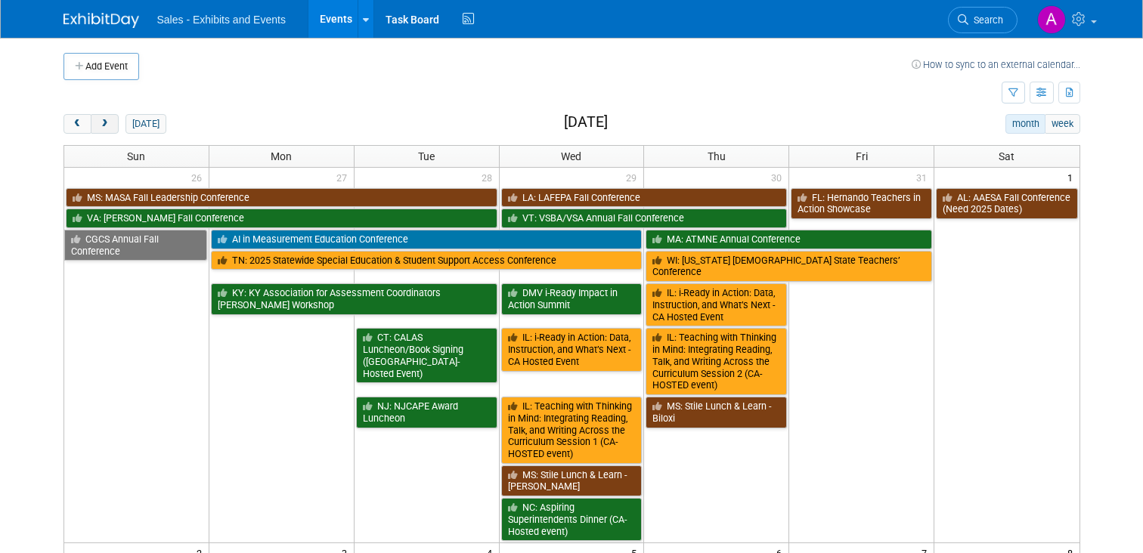
click at [101, 122] on span "next" at bounding box center [104, 124] width 11 height 10
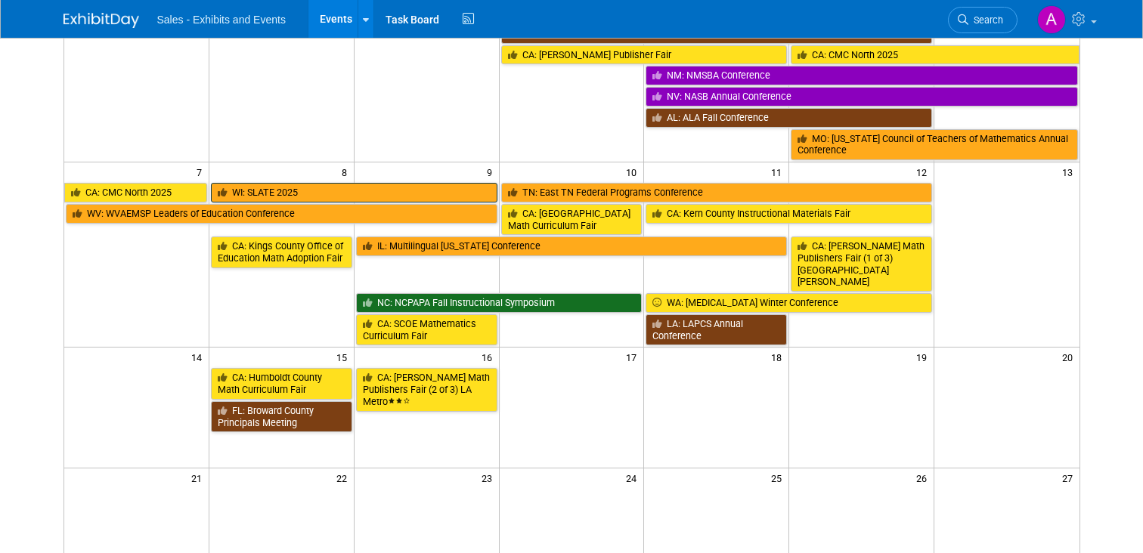
scroll to position [222, 0]
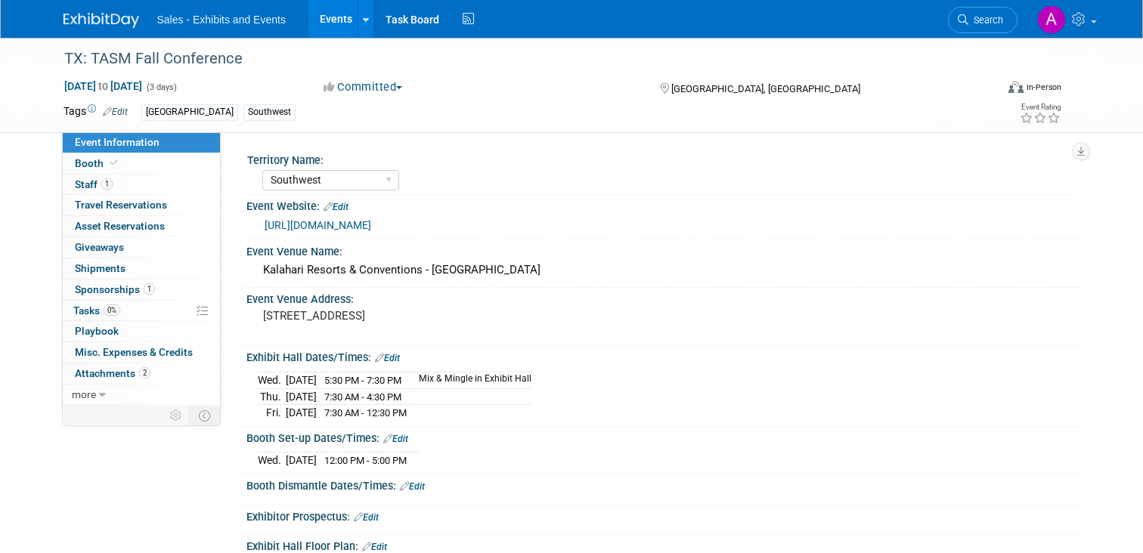
select select "Southwest"
click at [92, 185] on span "Staff 1" at bounding box center [94, 184] width 38 height 12
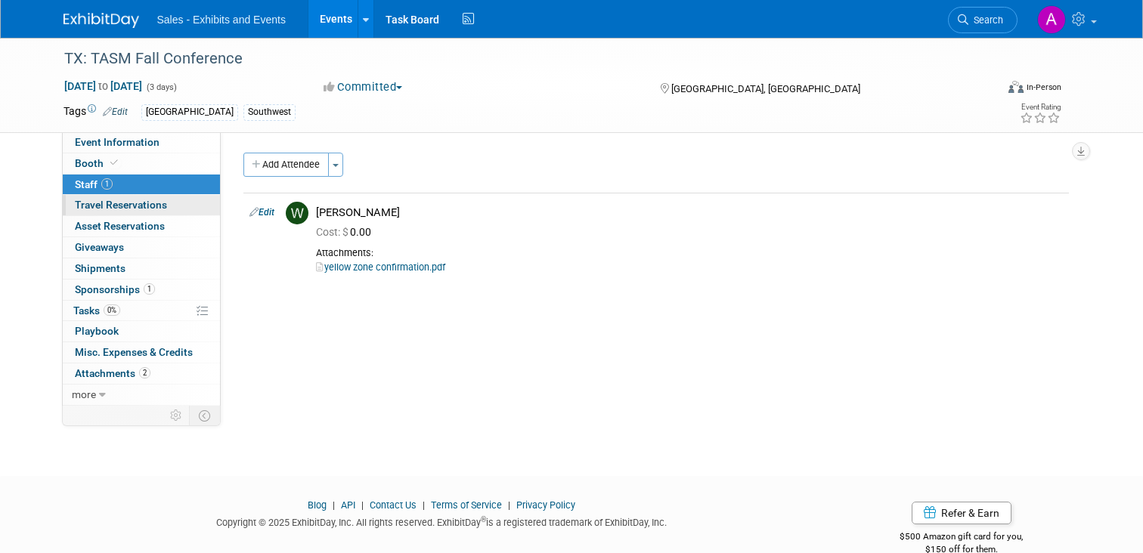
click at [92, 205] on span "Travel Reservations 0" at bounding box center [121, 205] width 92 height 12
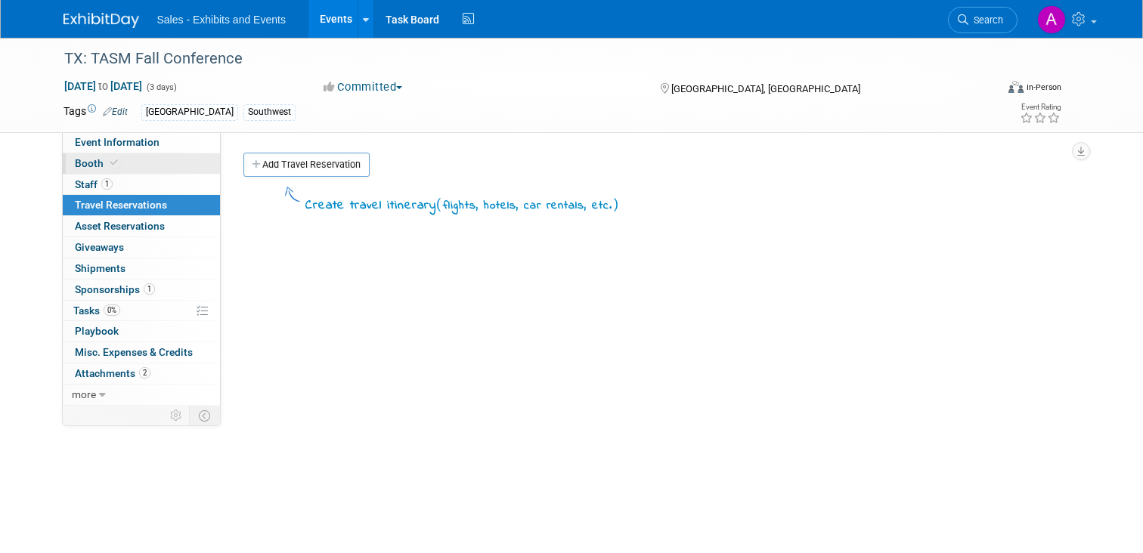
click at [80, 157] on span "Booth" at bounding box center [98, 163] width 46 height 12
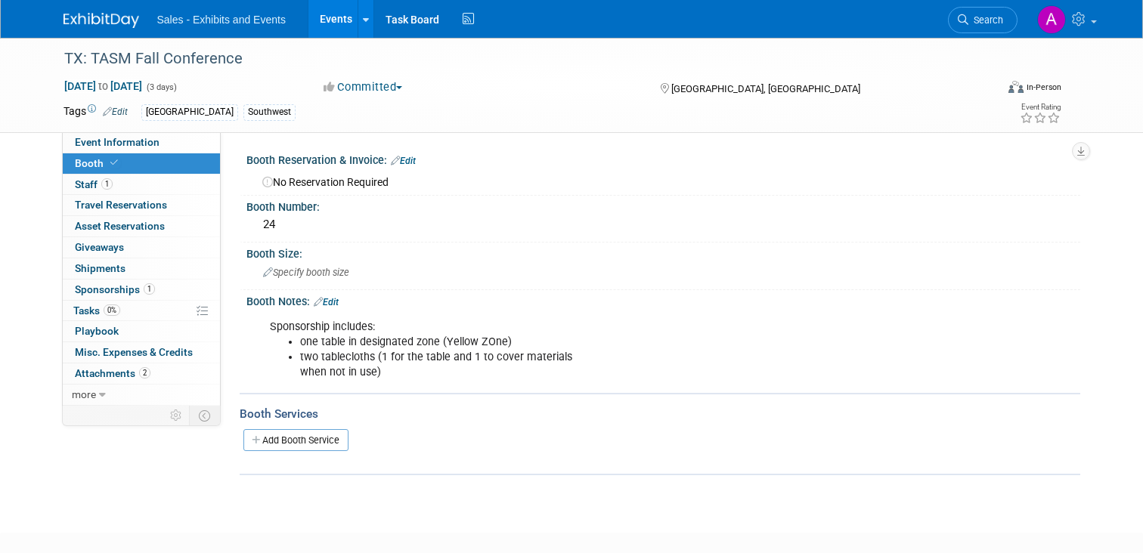
scroll to position [4, 0]
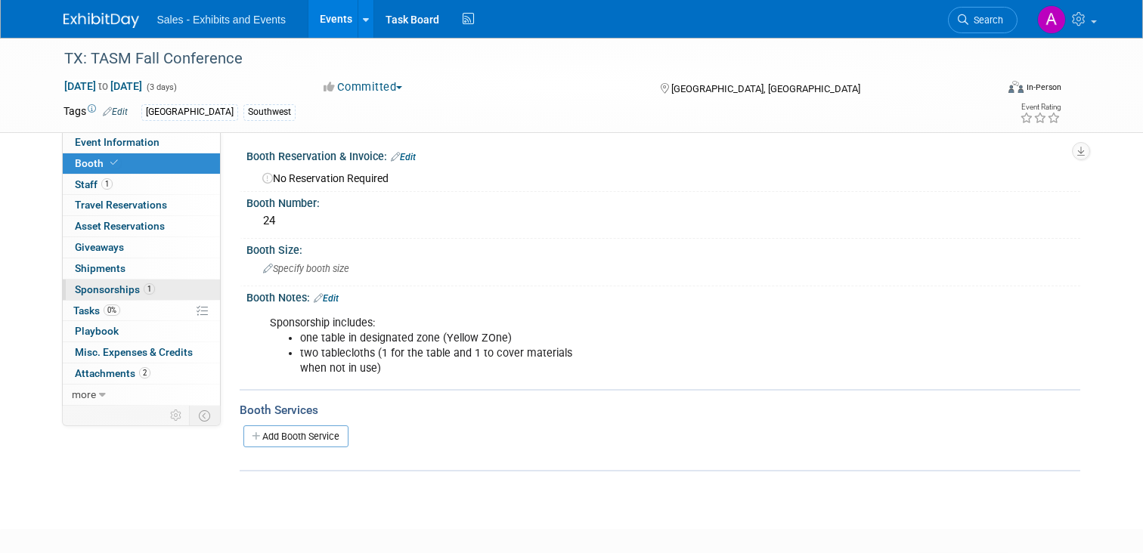
click at [108, 286] on span "Sponsorships 1" at bounding box center [115, 289] width 80 height 12
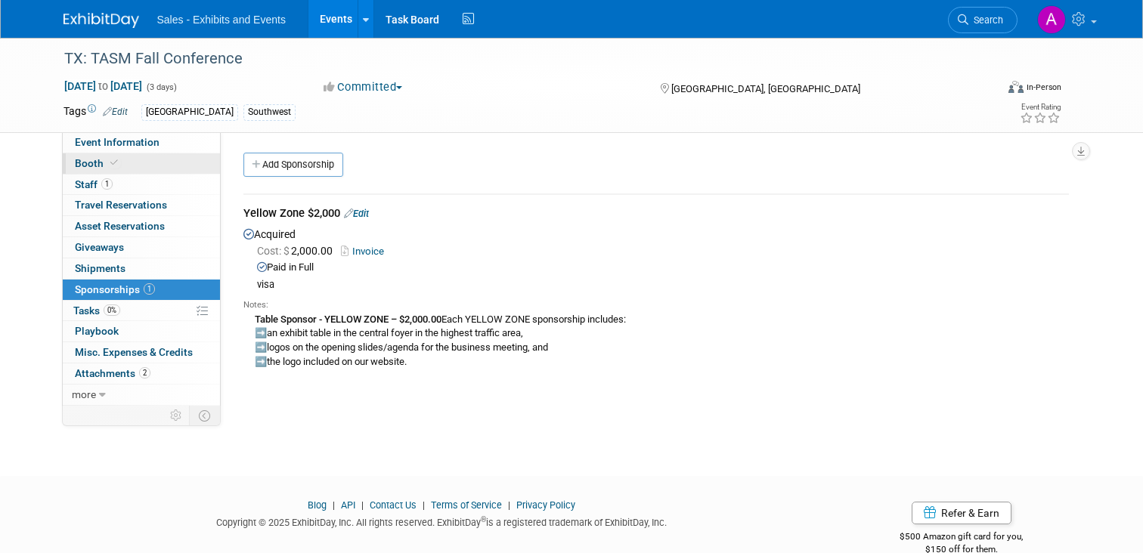
click at [84, 161] on span "Booth" at bounding box center [98, 163] width 46 height 12
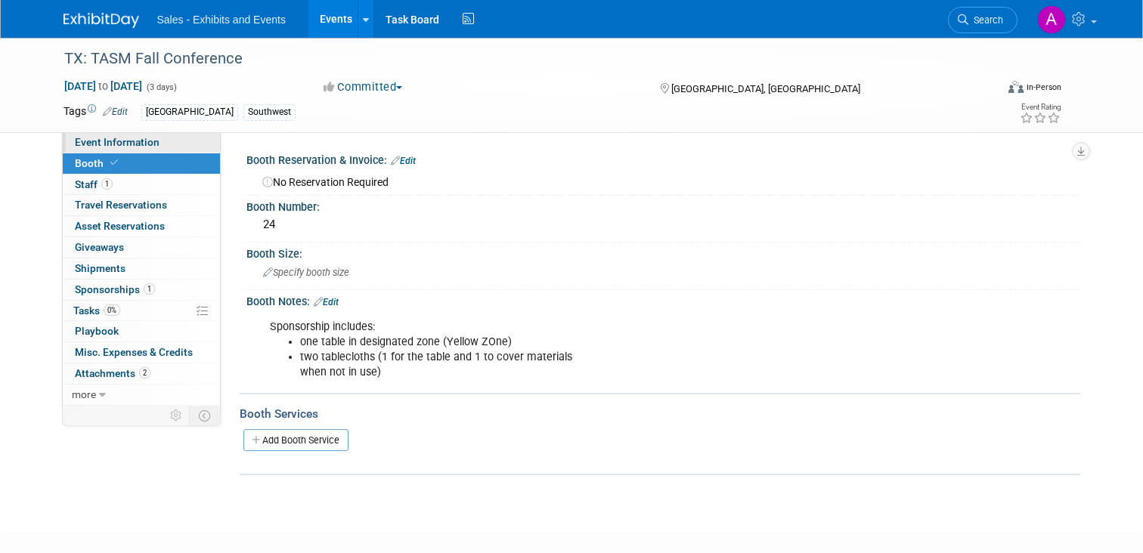
click at [116, 138] on span "Event Information" at bounding box center [117, 142] width 85 height 12
select select "Southwest"
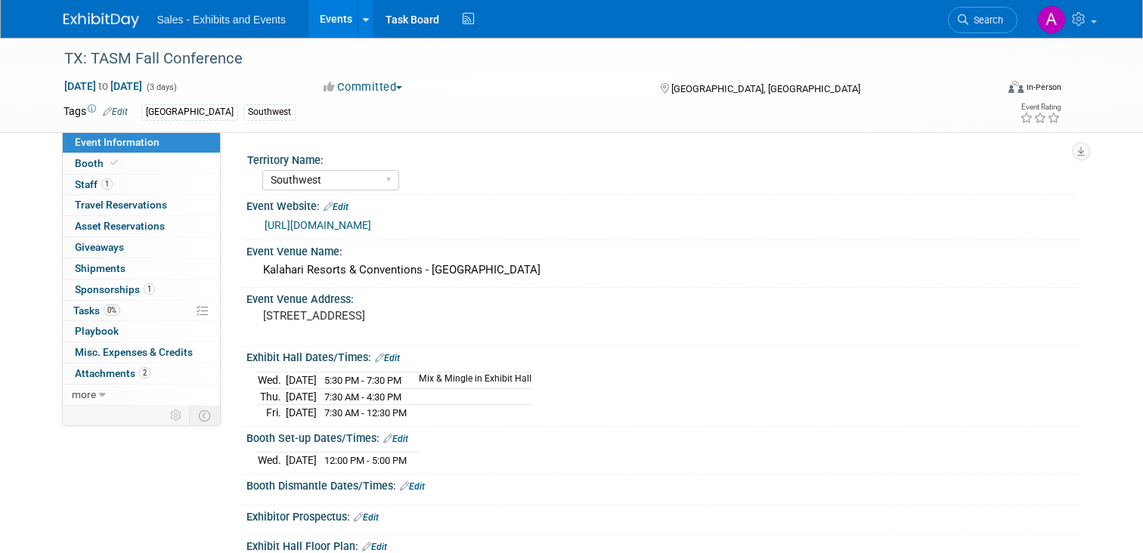
click at [366, 223] on link "https://tasm.wildapricot.org/event-6248242" at bounding box center [318, 225] width 107 height 12
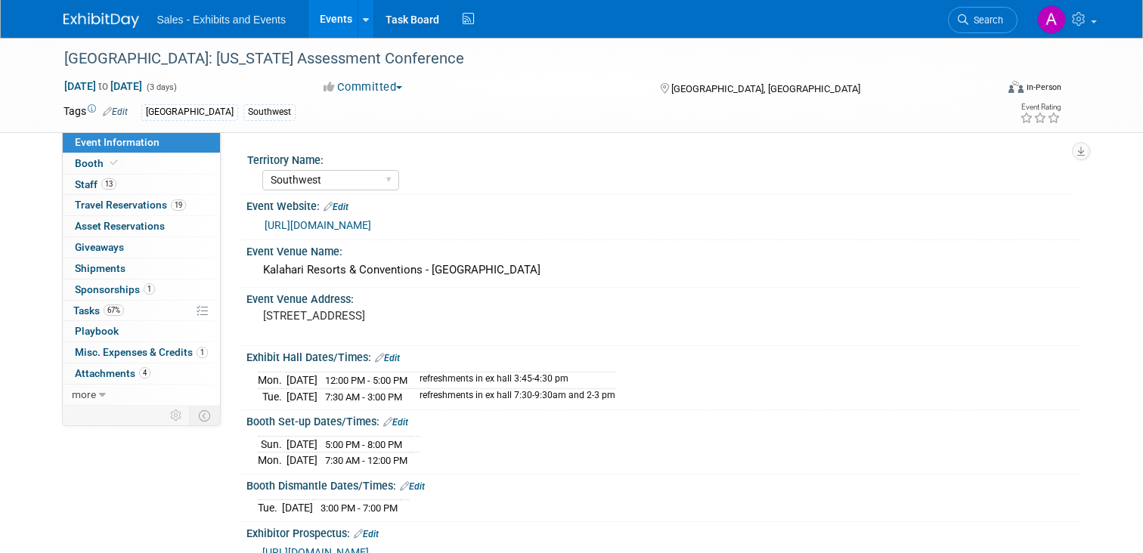
select select "Southwest"
click at [117, 212] on link "19 Travel Reservations 19" at bounding box center [141, 205] width 157 height 20
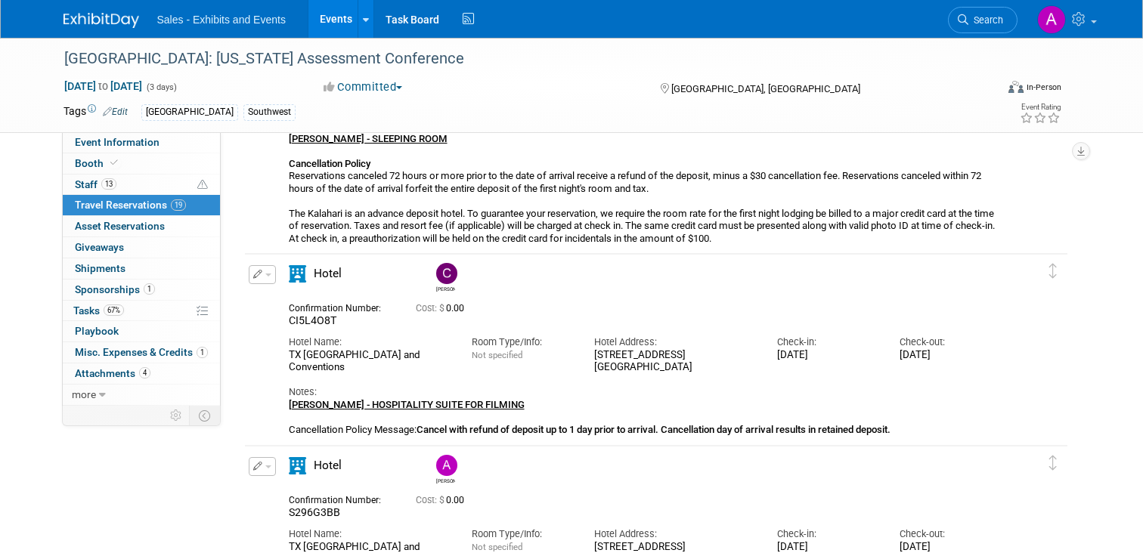
scroll to position [253, 0]
